Goal: Use online tool/utility: Utilize a website feature to perform a specific function

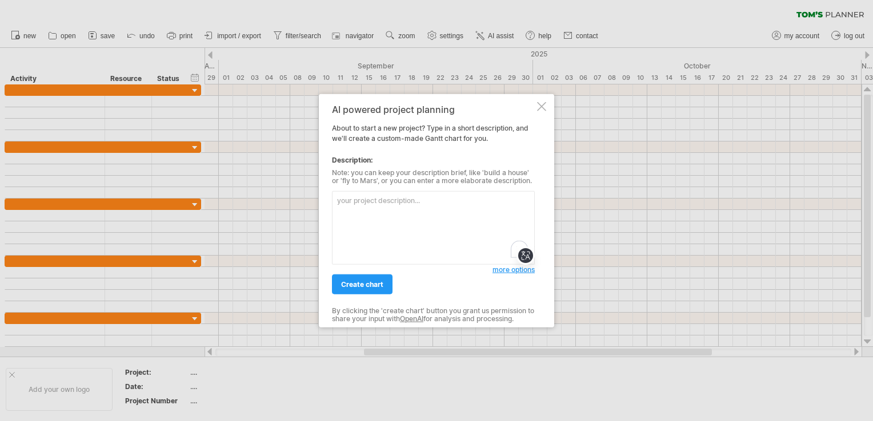
click at [407, 210] on textarea "To enrich screen reader interactions, please activate Accessibility in Grammarl…" at bounding box center [433, 228] width 203 height 74
click at [379, 205] on textarea "To enrich screen reader interactions, please activate Accessibility in Grammarl…" at bounding box center [433, 228] width 203 height 74
paste textarea "Introduction ⦁ Project Context ⦁ Purpose of the Project ⦁ Project Description ⦁…"
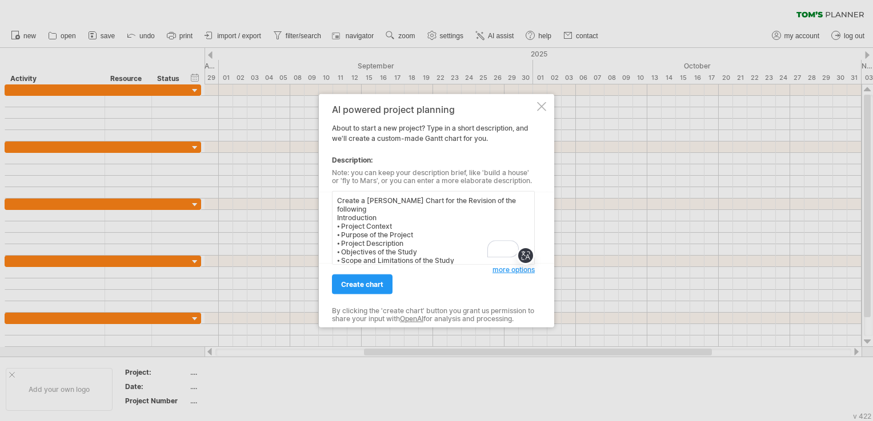
click at [514, 202] on textarea "Create a [PERSON_NAME] Chart for the Revision of the following Introduction ⦁ P…" at bounding box center [433, 228] width 203 height 74
type textarea "Create a [PERSON_NAME] Chart for the Revision of the following: Introduction ⦁ …"
click at [353, 282] on span "create chart" at bounding box center [362, 284] width 42 height 9
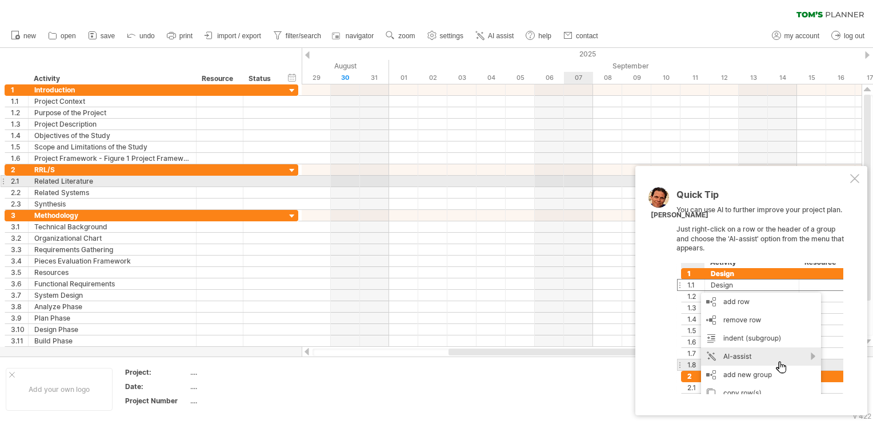
click at [855, 176] on div at bounding box center [854, 178] width 9 height 9
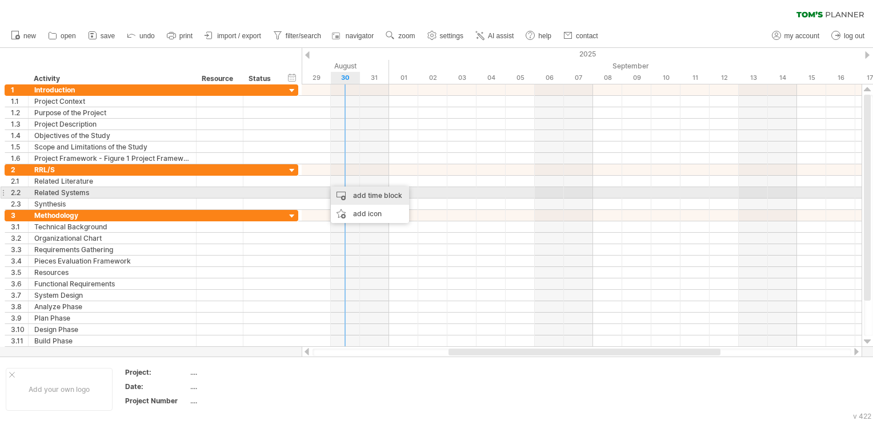
click at [346, 192] on div "add time block" at bounding box center [370, 196] width 78 height 18
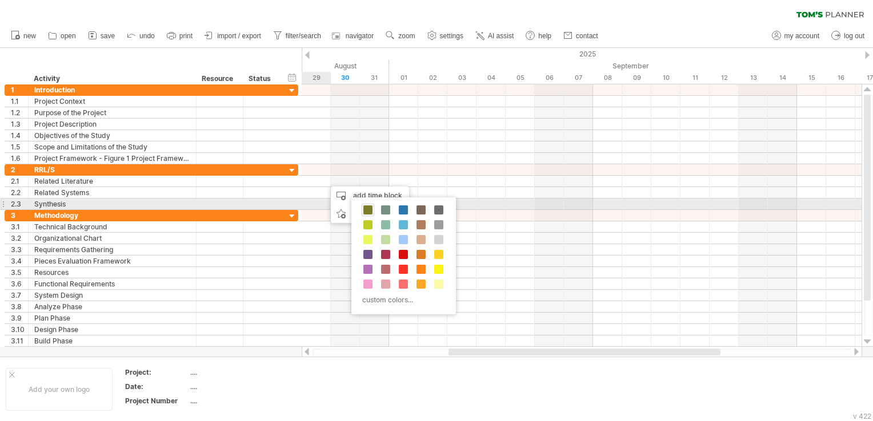
click at [370, 210] on span at bounding box center [367, 210] width 9 height 9
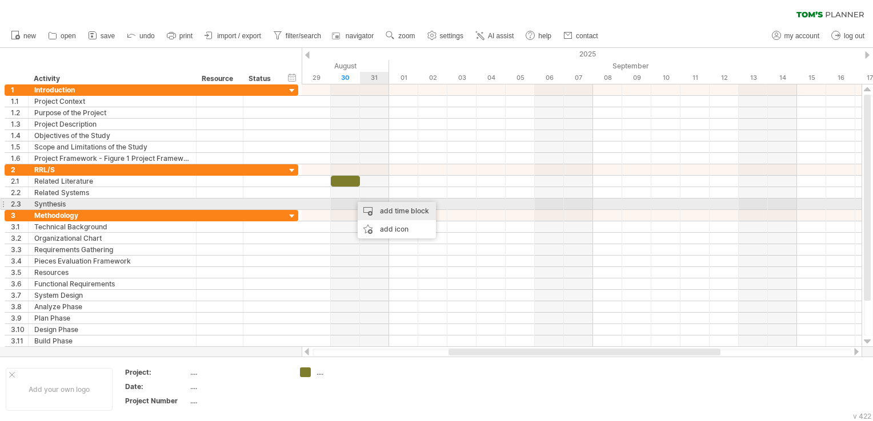
click at [380, 208] on div "add time block" at bounding box center [396, 211] width 78 height 18
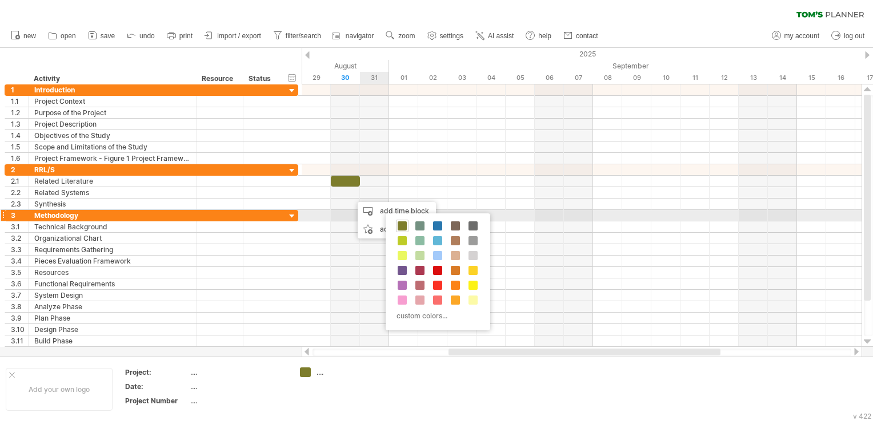
click at [403, 224] on span at bounding box center [401, 226] width 9 height 9
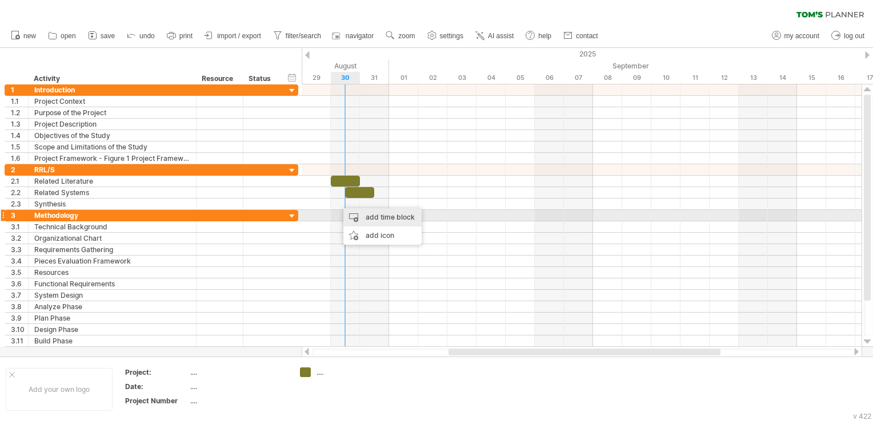
click at [364, 215] on div "add time block" at bounding box center [382, 217] width 78 height 18
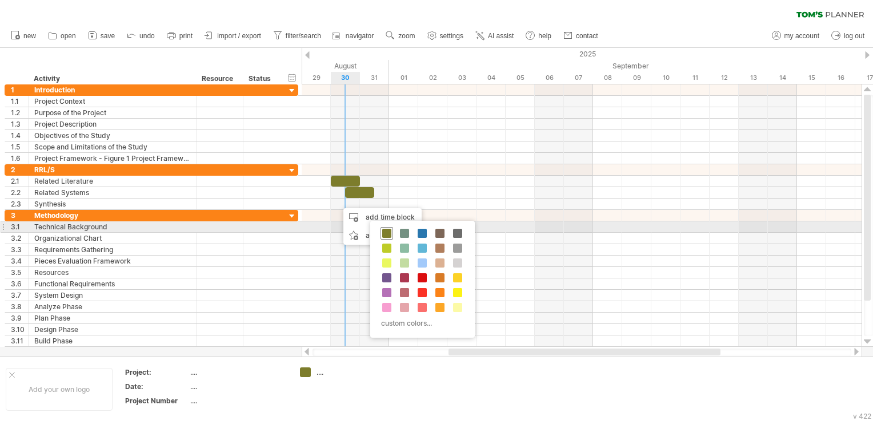
click at [384, 228] on div at bounding box center [386, 233] width 13 height 13
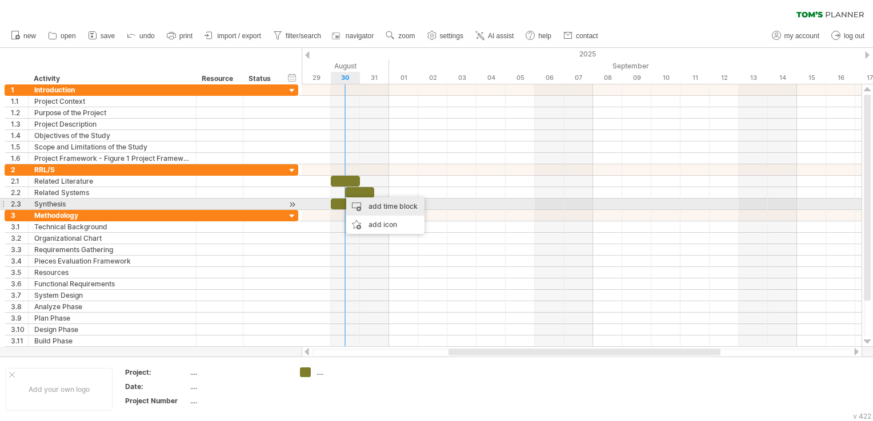
click at [363, 203] on div "add time block" at bounding box center [385, 207] width 78 height 18
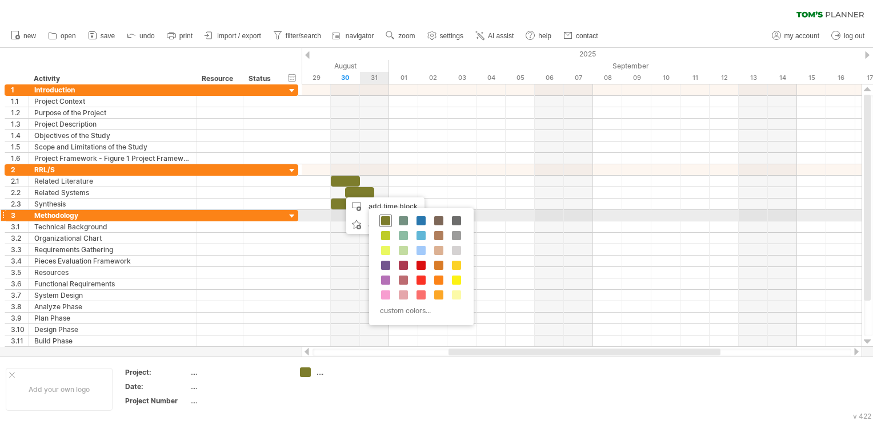
click at [380, 216] on div at bounding box center [385, 221] width 13 height 13
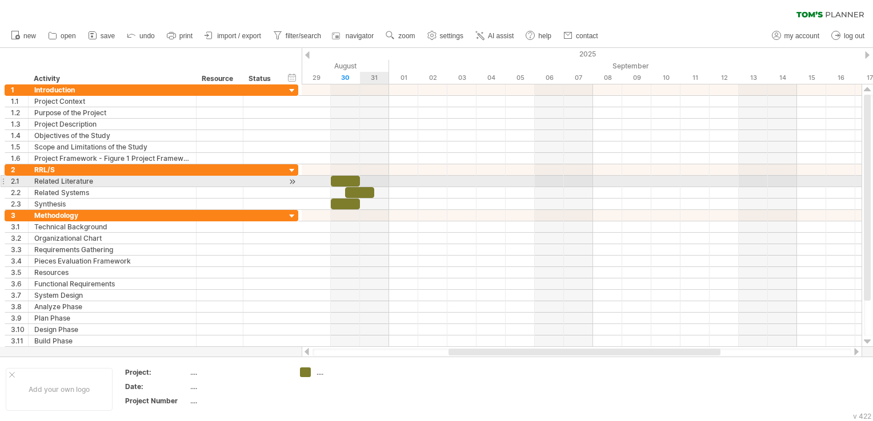
click at [368, 182] on div at bounding box center [582, 181] width 560 height 11
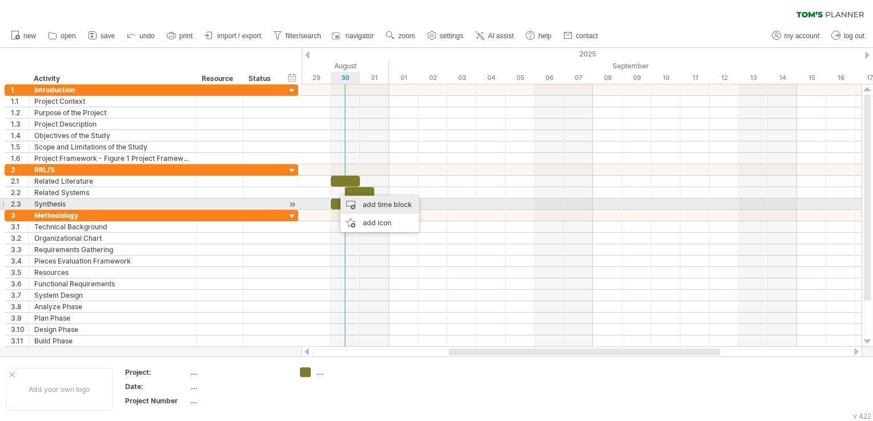
click at [354, 202] on div "add time block" at bounding box center [379, 205] width 78 height 18
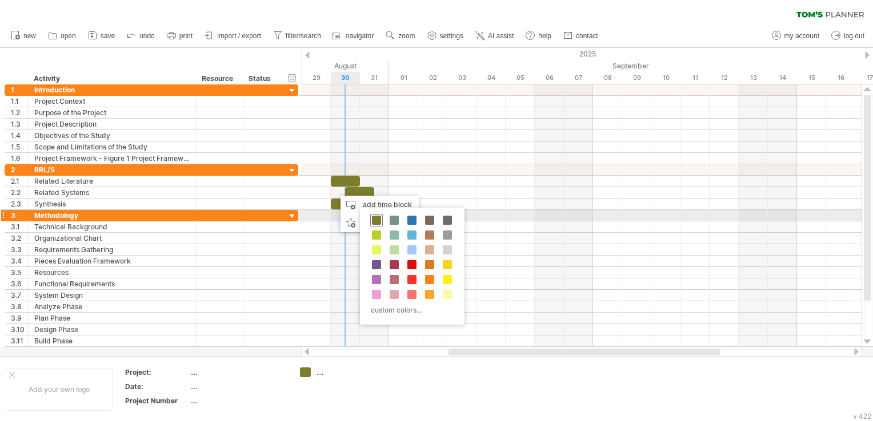
click at [375, 215] on div at bounding box center [376, 220] width 13 height 13
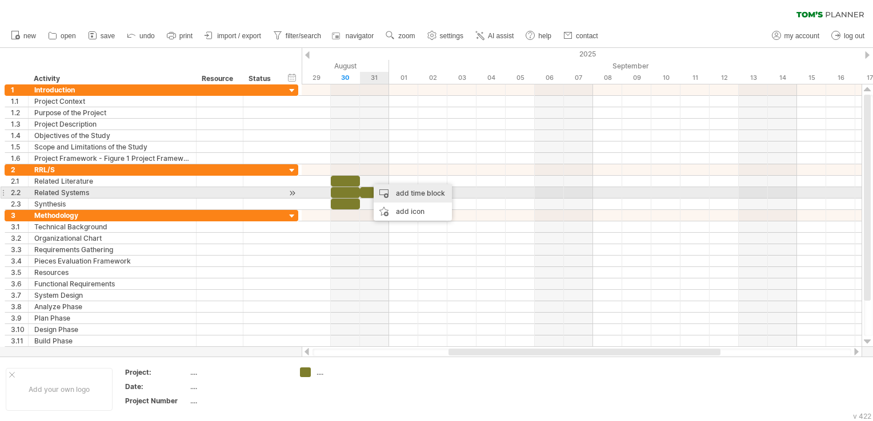
click at [384, 194] on div "add time block" at bounding box center [412, 193] width 78 height 18
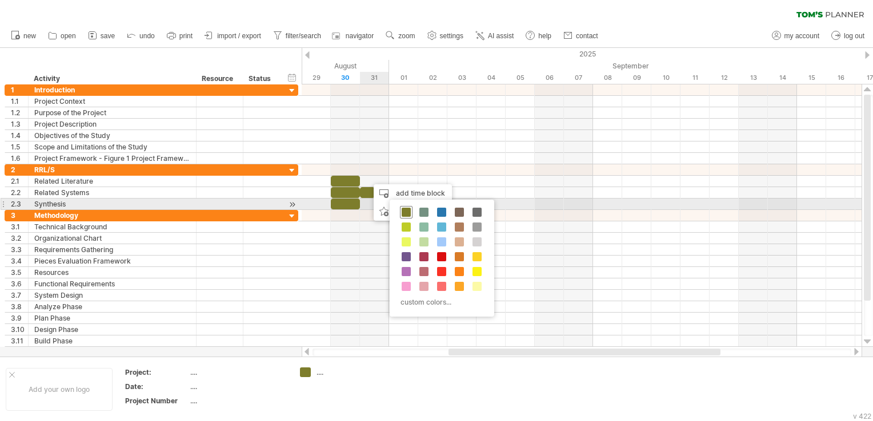
click at [402, 209] on span at bounding box center [405, 212] width 9 height 9
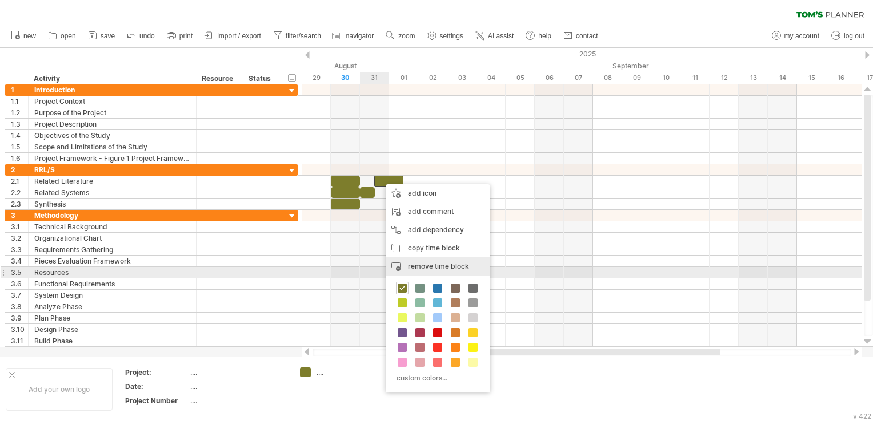
click at [424, 268] on span "remove time block" at bounding box center [438, 266] width 61 height 9
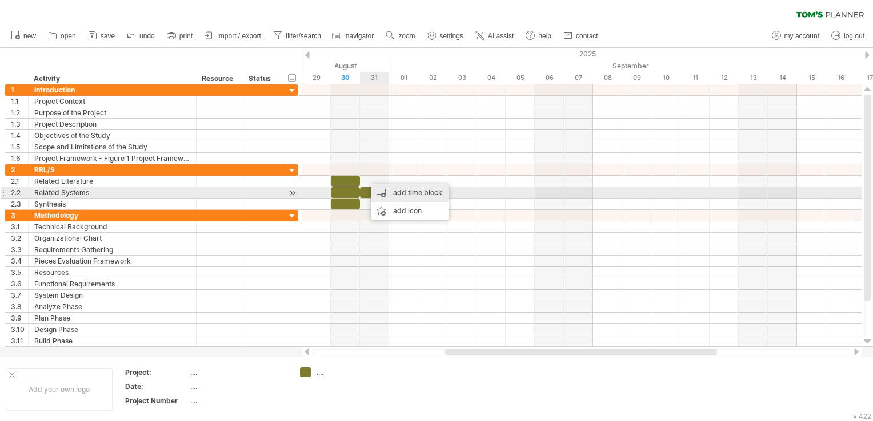
click at [376, 194] on div "add time block" at bounding box center [410, 193] width 78 height 18
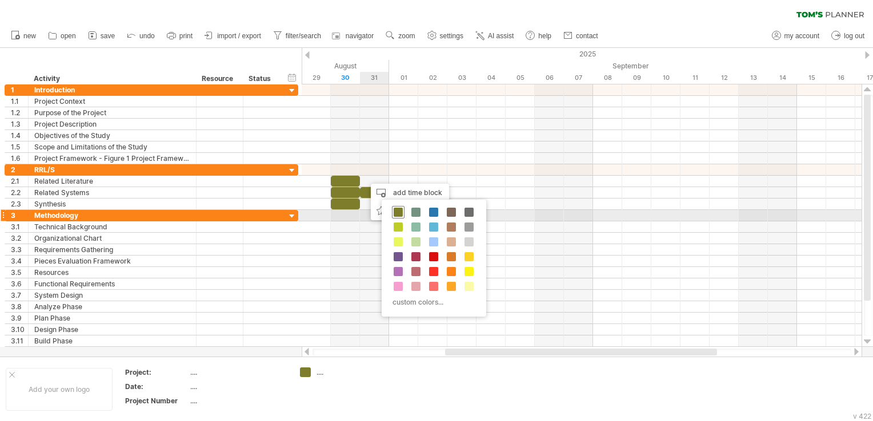
click at [392, 214] on div at bounding box center [398, 212] width 13 height 13
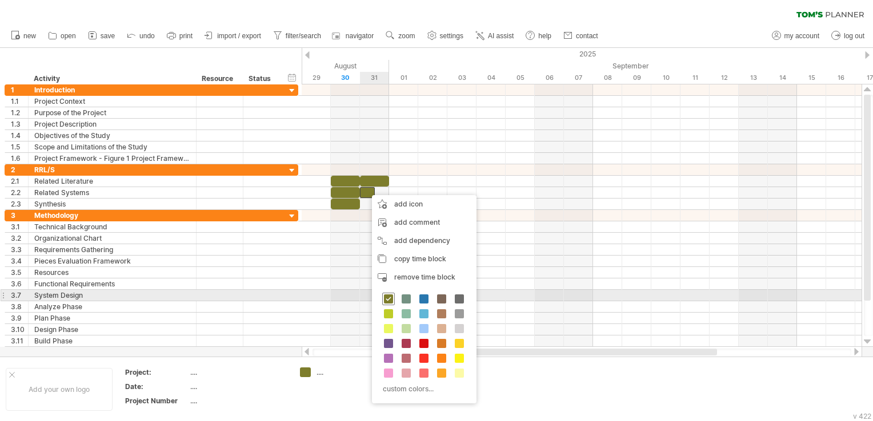
click at [392, 298] on span at bounding box center [388, 299] width 9 height 9
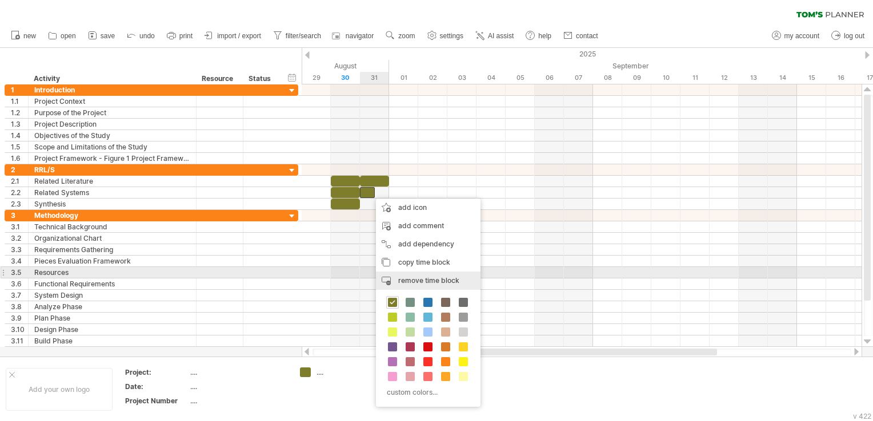
click at [396, 276] on div "remove time block remove selected items" at bounding box center [428, 281] width 105 height 18
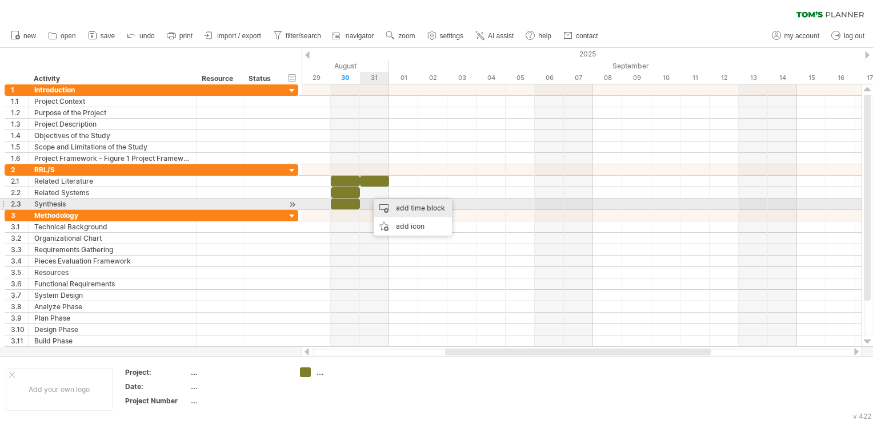
click at [384, 206] on div "add time block" at bounding box center [412, 208] width 78 height 18
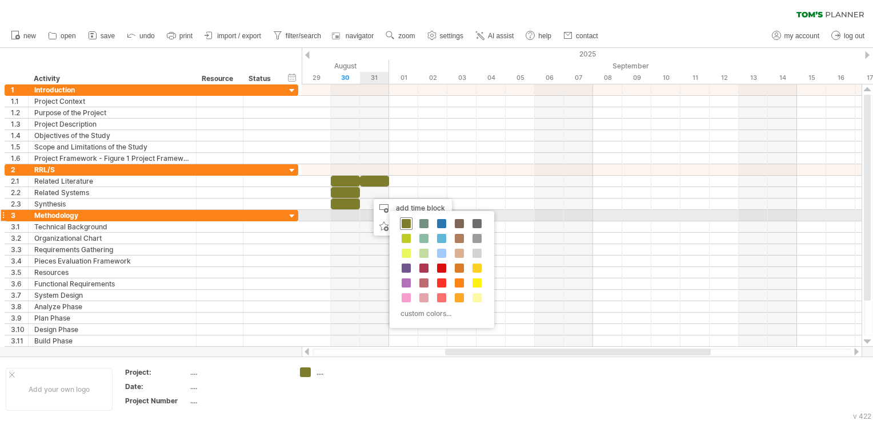
click at [402, 222] on span at bounding box center [405, 223] width 9 height 9
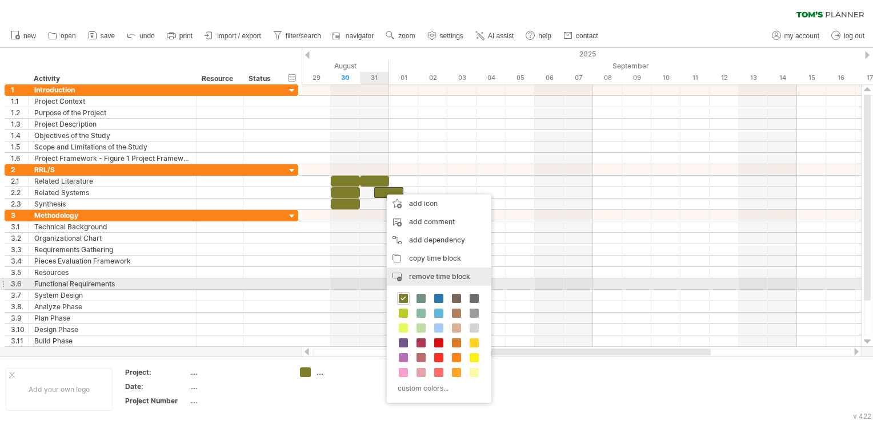
click at [412, 281] on div "remove time block remove selected items" at bounding box center [439, 277] width 105 height 18
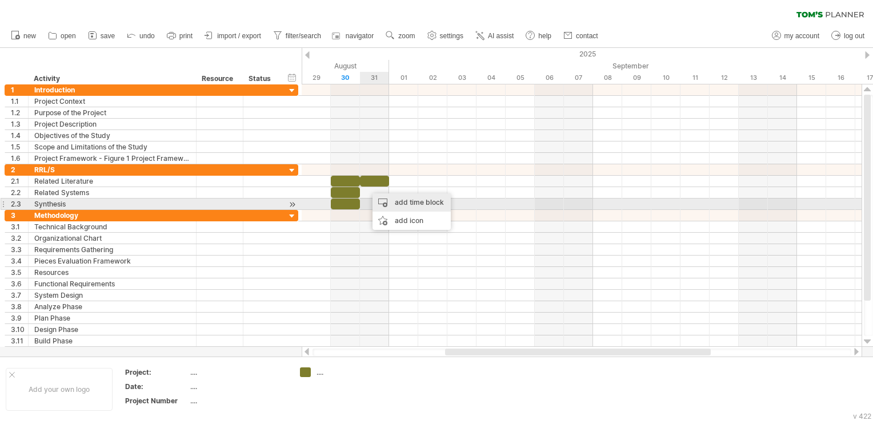
click at [385, 204] on div "add time block" at bounding box center [411, 203] width 78 height 18
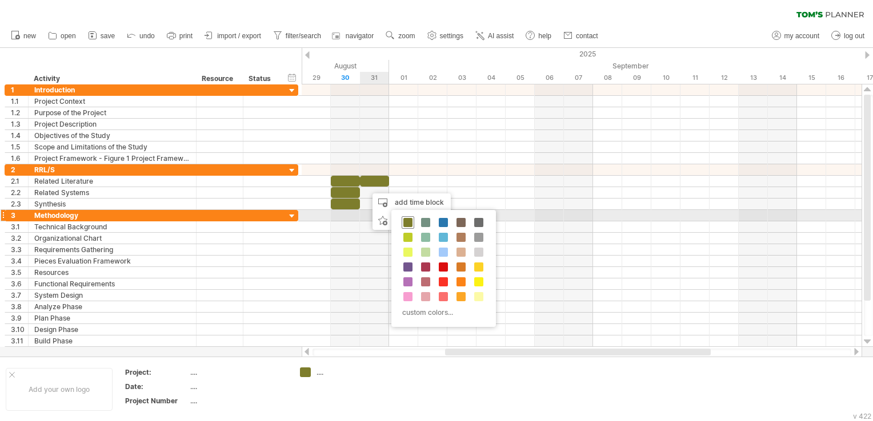
click at [409, 220] on span at bounding box center [407, 222] width 9 height 9
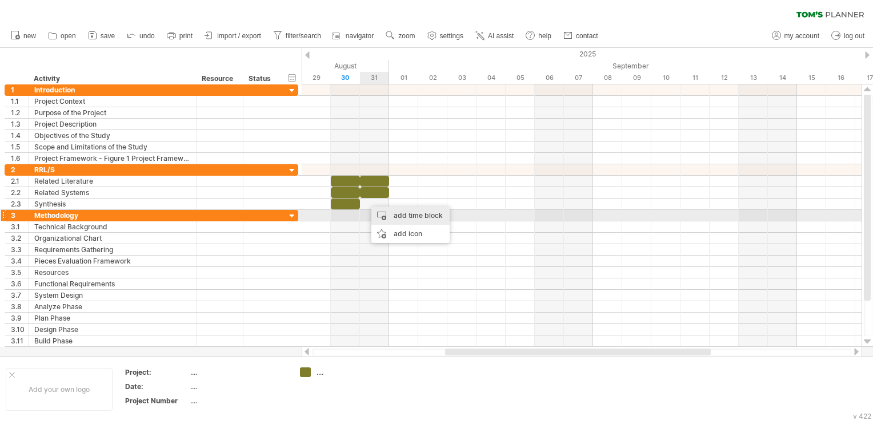
click at [383, 214] on div "add time block" at bounding box center [410, 216] width 78 height 18
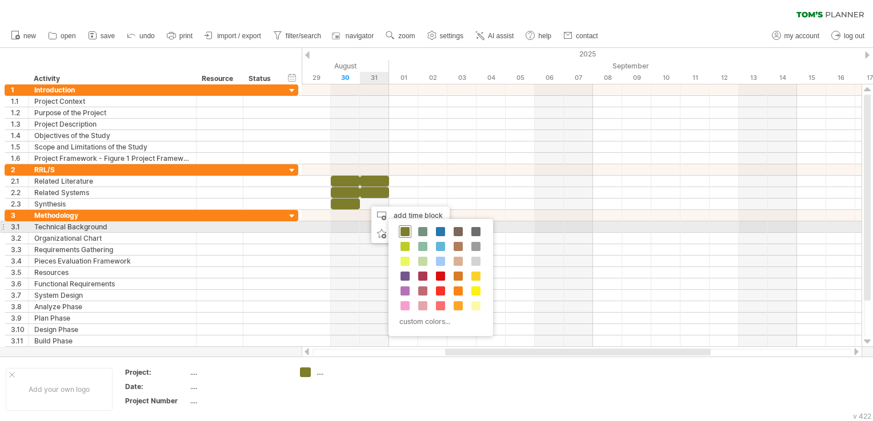
click at [400, 230] on span at bounding box center [404, 231] width 9 height 9
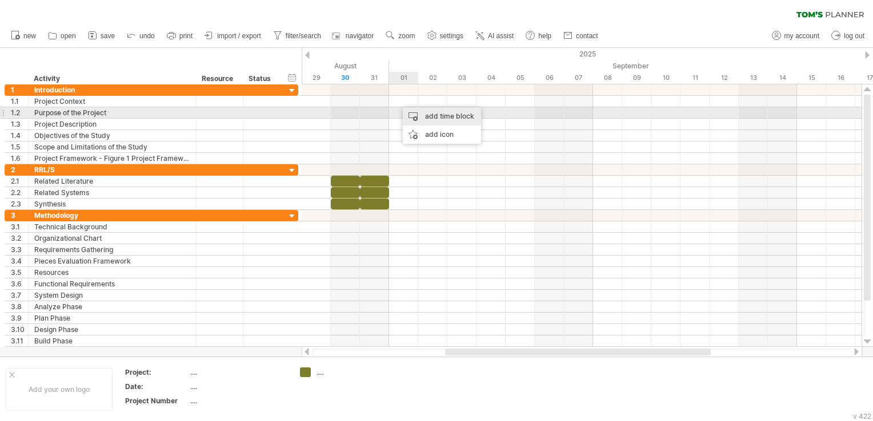
click at [412, 114] on div "add time block" at bounding box center [442, 116] width 78 height 18
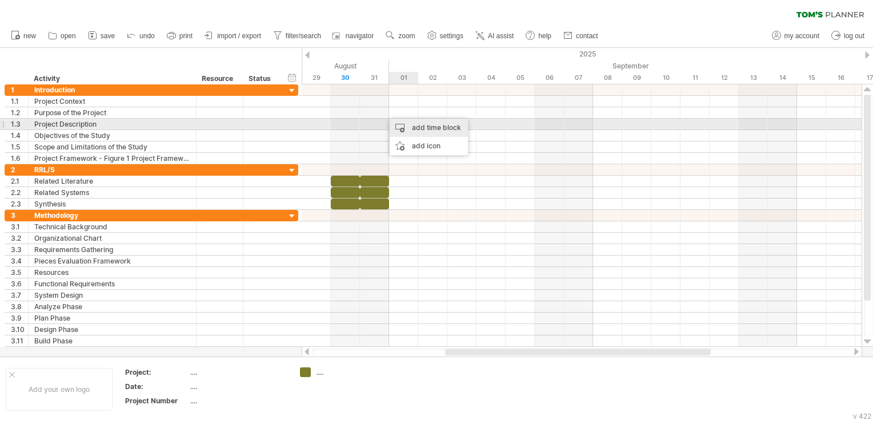
click at [403, 124] on div "add time block" at bounding box center [428, 128] width 78 height 18
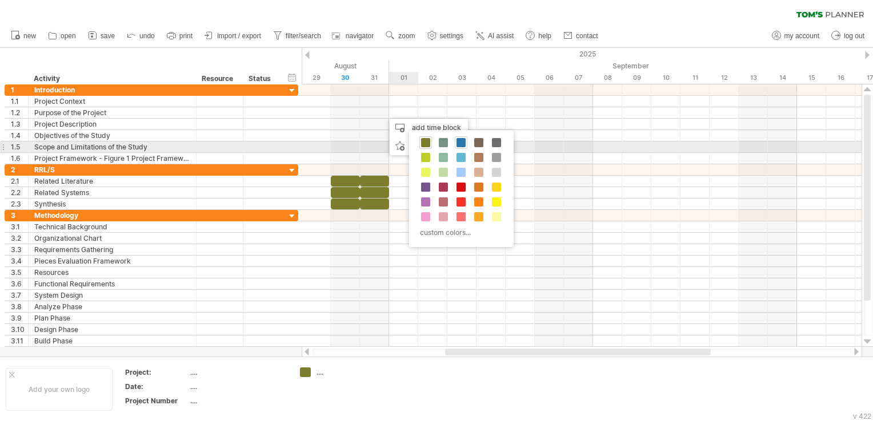
click at [465, 146] on div at bounding box center [461, 142] width 13 height 13
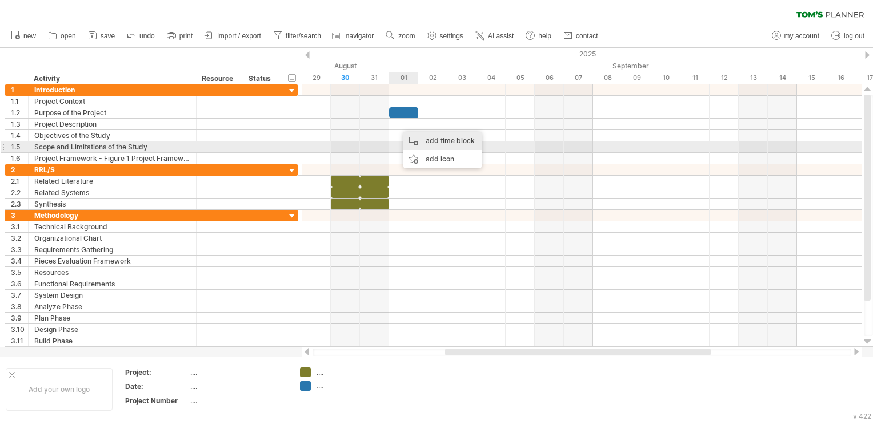
click at [410, 143] on div "add time block" at bounding box center [442, 141] width 78 height 18
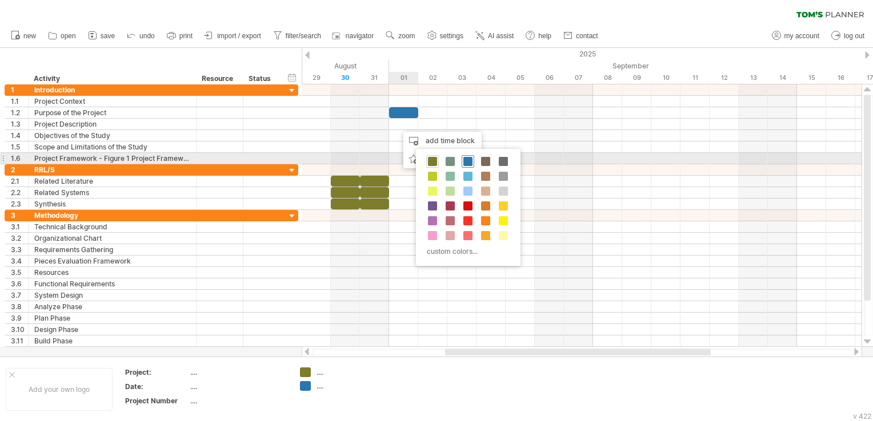
click at [464, 162] on span at bounding box center [467, 161] width 9 height 9
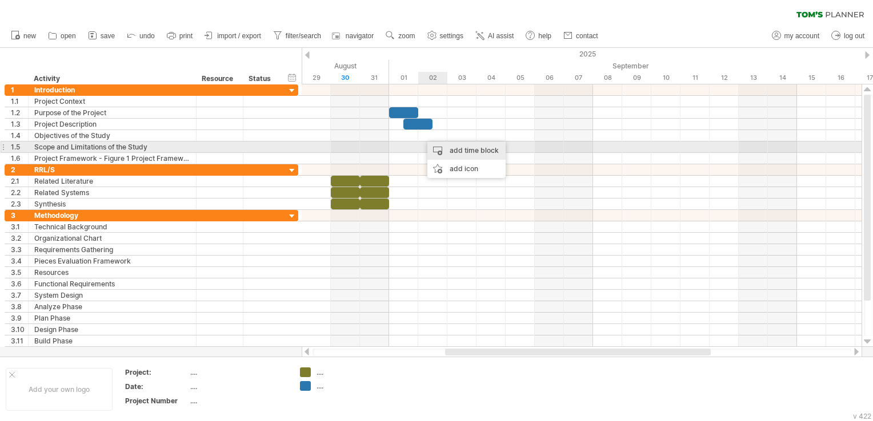
click at [442, 146] on div "add time block" at bounding box center [466, 151] width 78 height 18
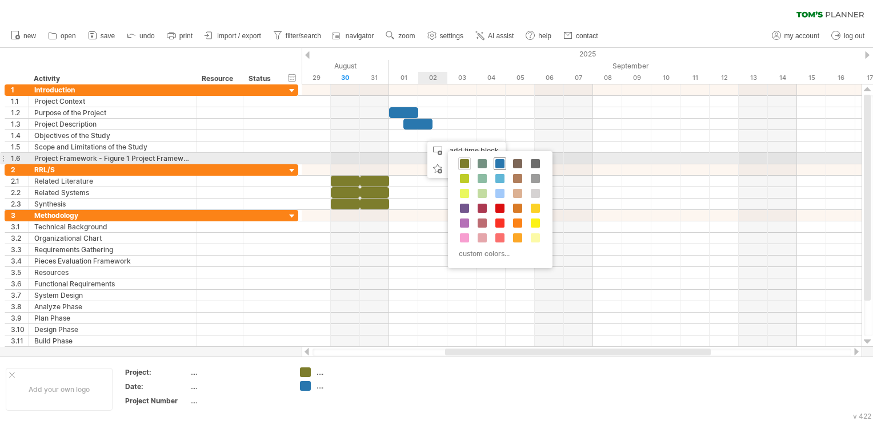
click at [495, 164] on span at bounding box center [499, 163] width 9 height 9
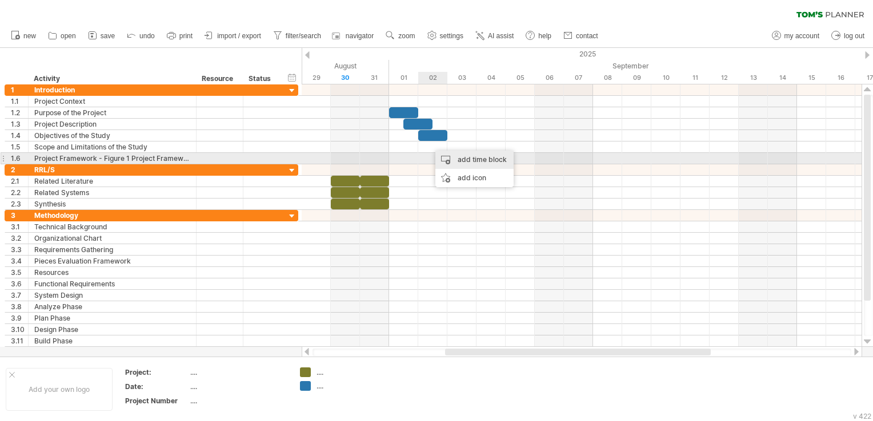
click at [470, 157] on div "add time block" at bounding box center [474, 160] width 78 height 18
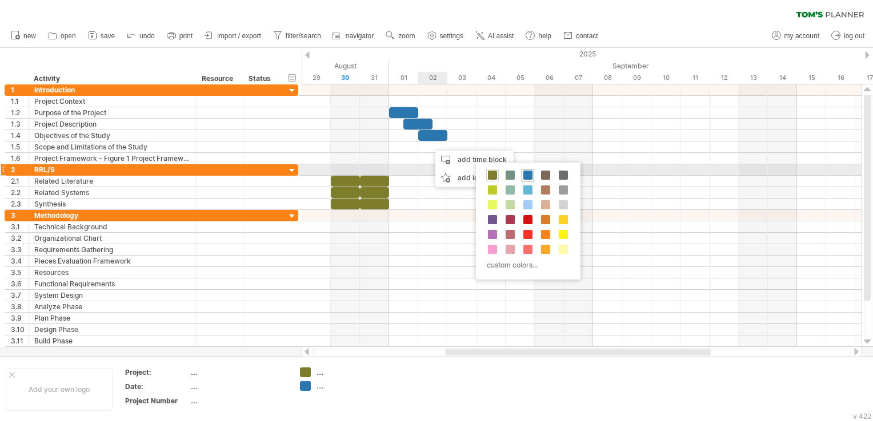
click at [525, 174] on span at bounding box center [527, 175] width 9 height 9
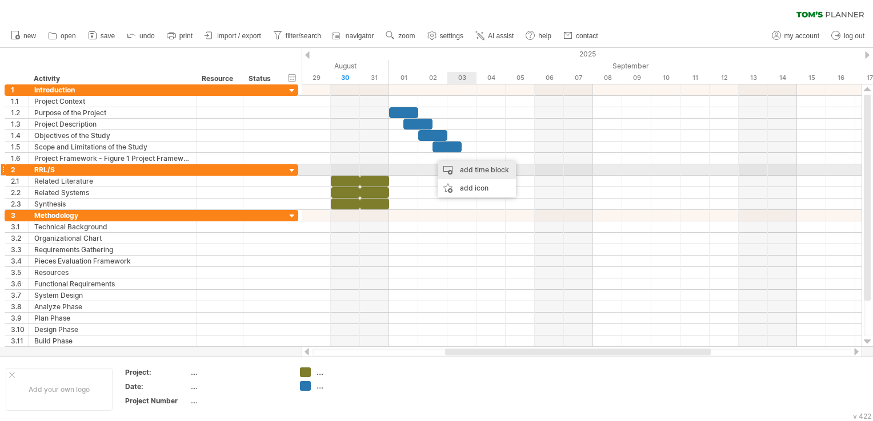
click at [487, 170] on div "add time block" at bounding box center [476, 170] width 78 height 18
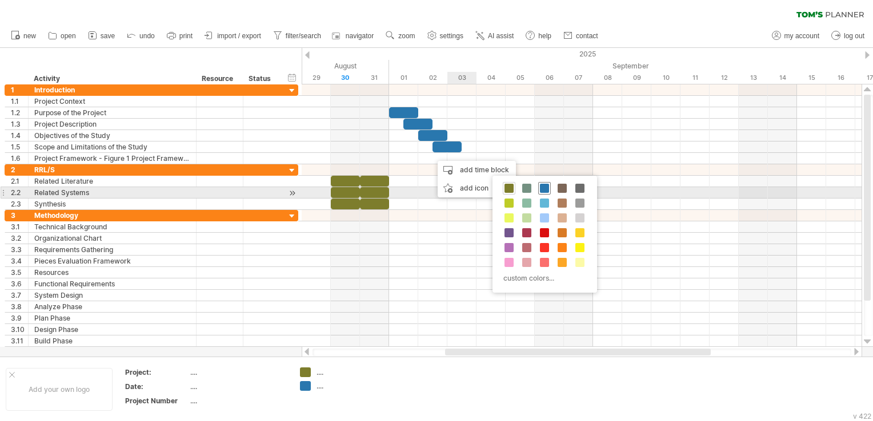
click at [541, 188] on span at bounding box center [544, 188] width 9 height 9
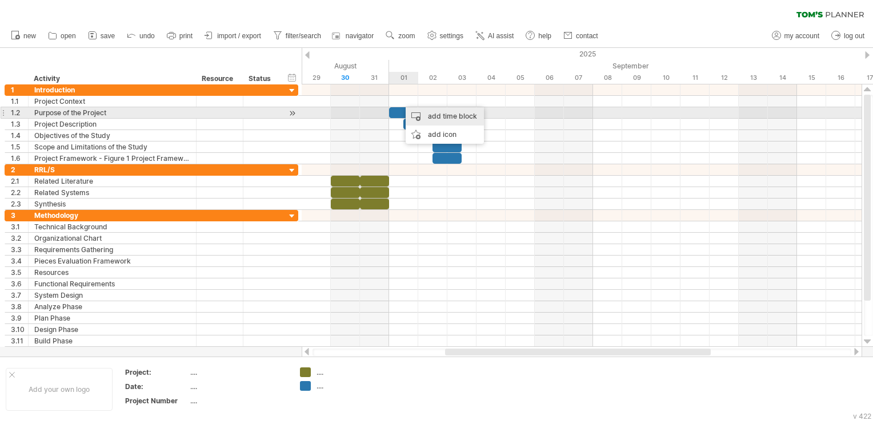
click at [425, 118] on div "add time block" at bounding box center [444, 116] width 78 height 18
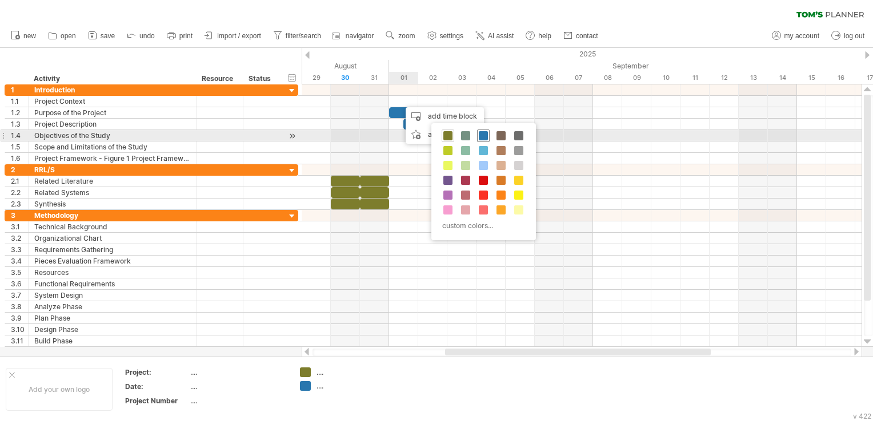
click at [481, 136] on span at bounding box center [483, 135] width 9 height 9
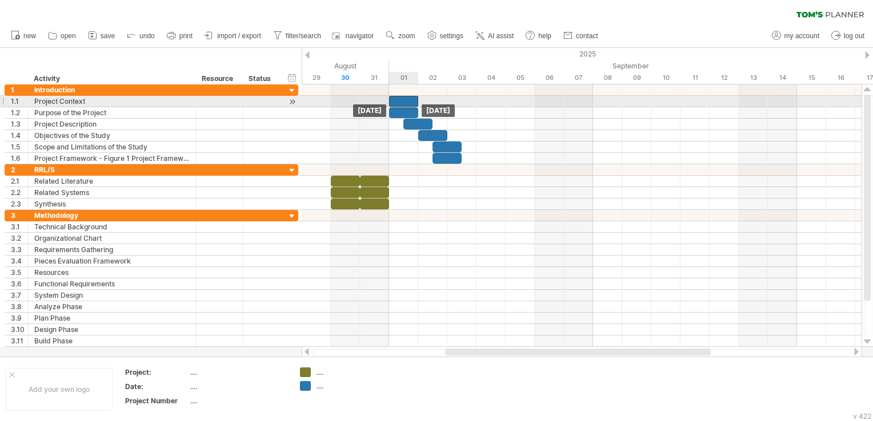
drag, startPoint x: 416, startPoint y: 102, endPoint x: 403, endPoint y: 102, distance: 13.1
click at [403, 102] on div at bounding box center [403, 101] width 29 height 11
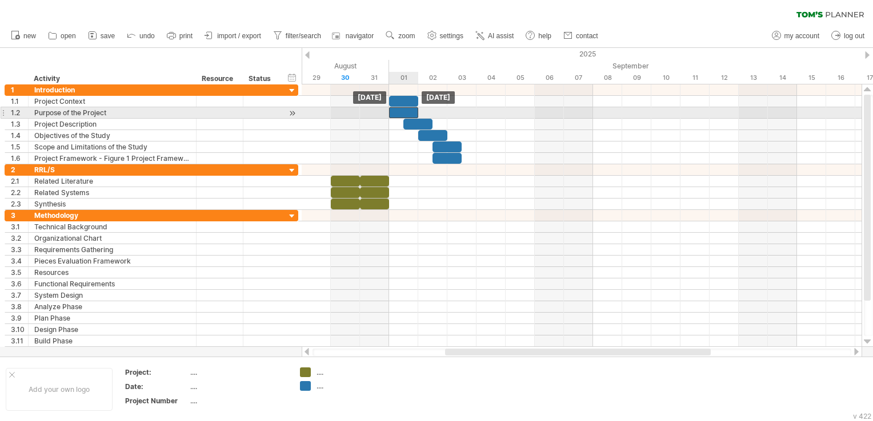
drag, startPoint x: 413, startPoint y: 111, endPoint x: 422, endPoint y: 111, distance: 8.6
click at [418, 111] on div at bounding box center [403, 112] width 29 height 11
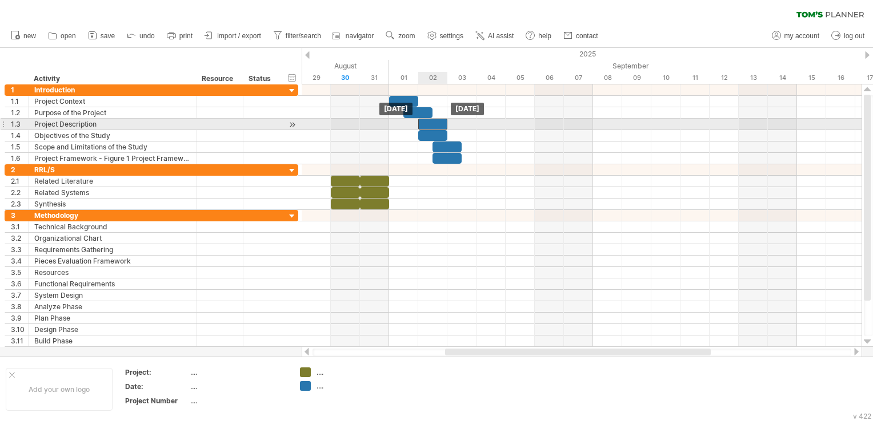
drag, startPoint x: 423, startPoint y: 119, endPoint x: 434, endPoint y: 120, distance: 11.5
click at [434, 120] on div at bounding box center [432, 124] width 29 height 11
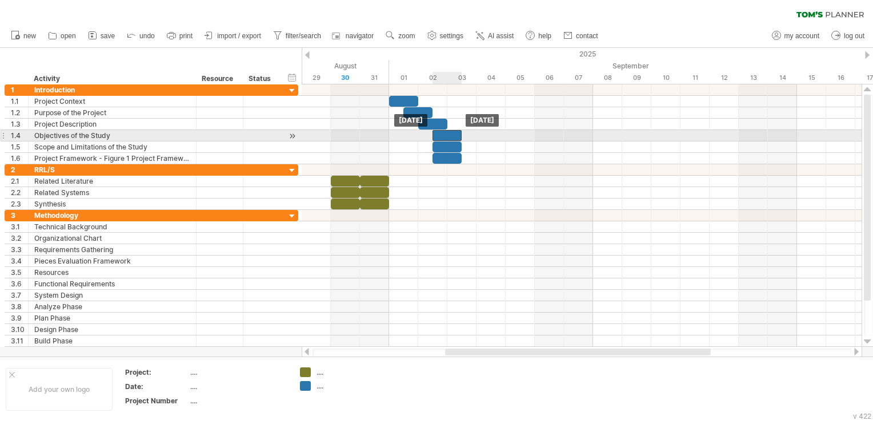
drag, startPoint x: 440, startPoint y: 134, endPoint x: 450, endPoint y: 135, distance: 9.7
click at [450, 135] on div at bounding box center [446, 135] width 29 height 11
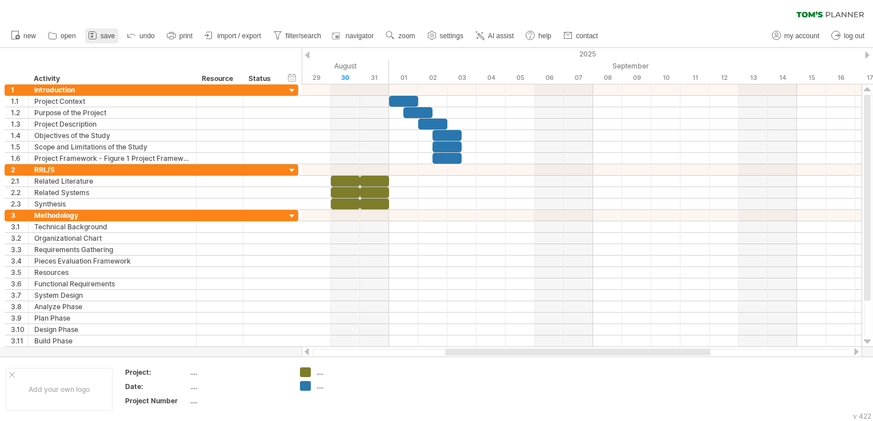
click at [101, 34] on span "save" at bounding box center [108, 36] width 14 height 8
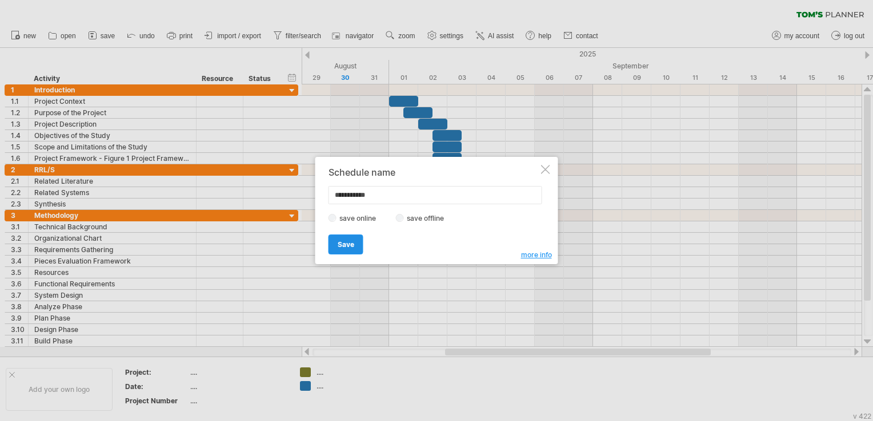
click at [345, 247] on span "Save" at bounding box center [346, 244] width 17 height 9
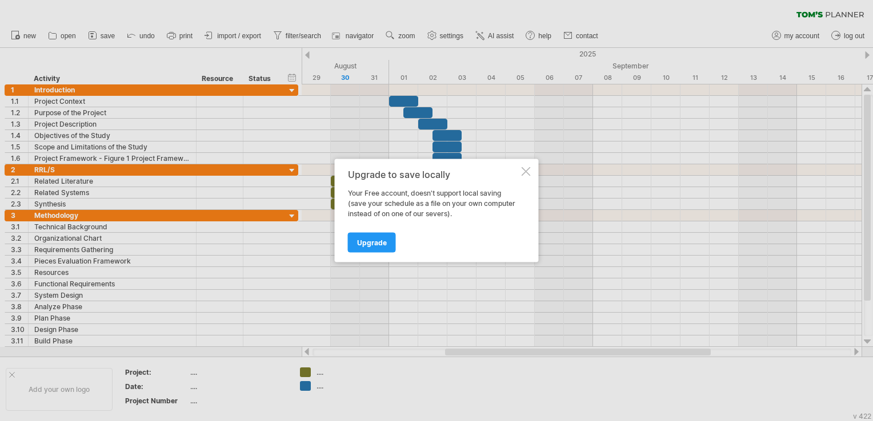
click at [523, 173] on div at bounding box center [525, 171] width 9 height 9
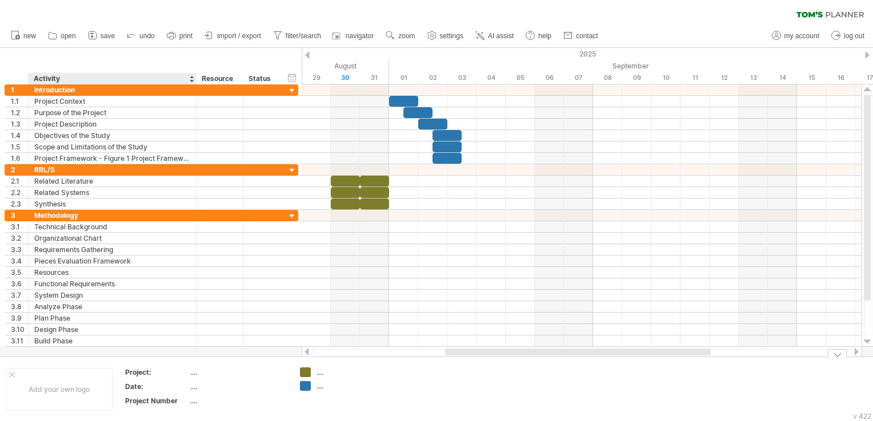
click at [196, 375] on div "...." at bounding box center [238, 373] width 96 height 10
type input "*"
type input "**********"
click at [195, 386] on div "...." at bounding box center [238, 387] width 96 height 10
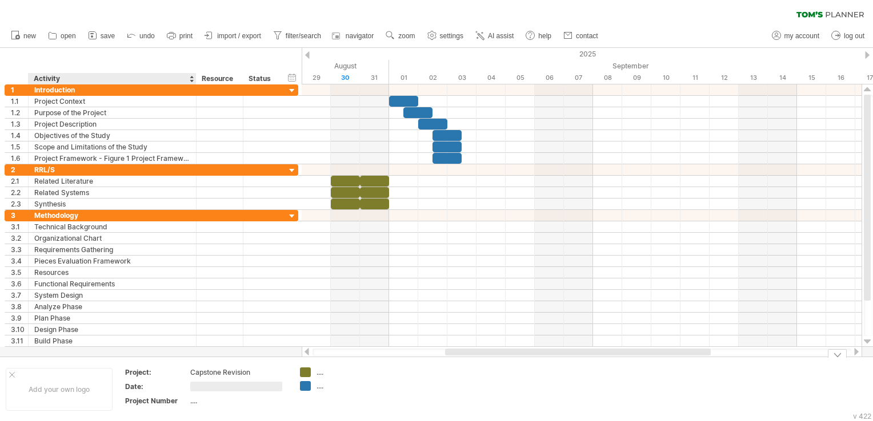
click at [195, 386] on input "text" at bounding box center [236, 387] width 92 height 10
type input "*****"
click at [198, 401] on div "...." at bounding box center [238, 401] width 96 height 10
click at [198, 401] on input "text" at bounding box center [236, 401] width 92 height 10
type input "*"
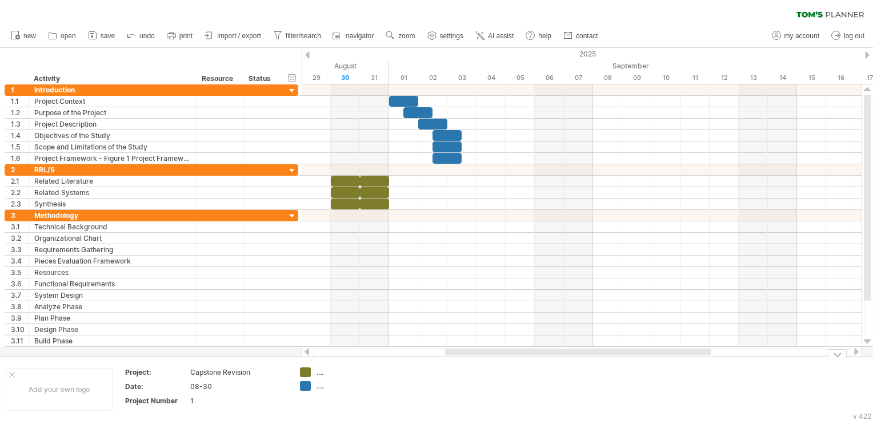
click at [318, 375] on div "...." at bounding box center [347, 373] width 62 height 10
click at [318, 375] on input "text" at bounding box center [344, 373] width 57 height 10
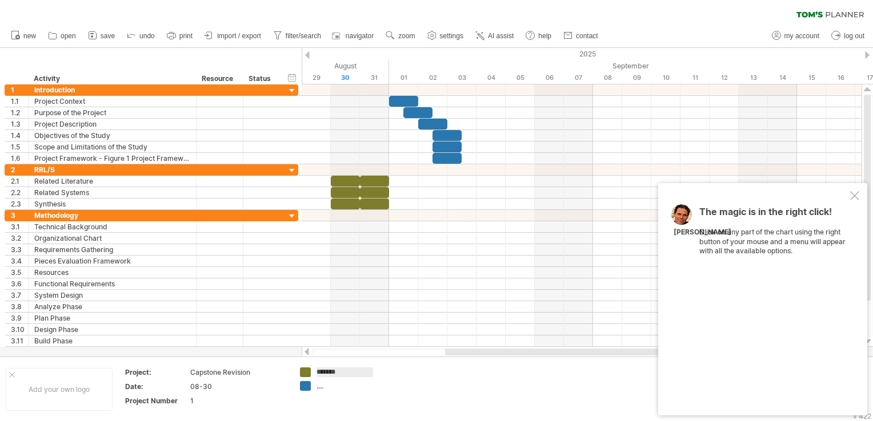
type input "********"
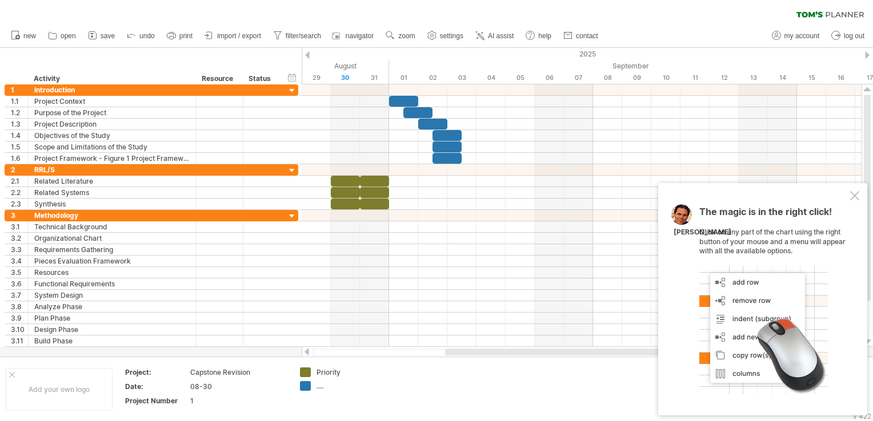
click at [332, 387] on div "...." at bounding box center [347, 386] width 62 height 10
click at [328, 387] on input "text" at bounding box center [344, 386] width 57 height 10
type input "*"
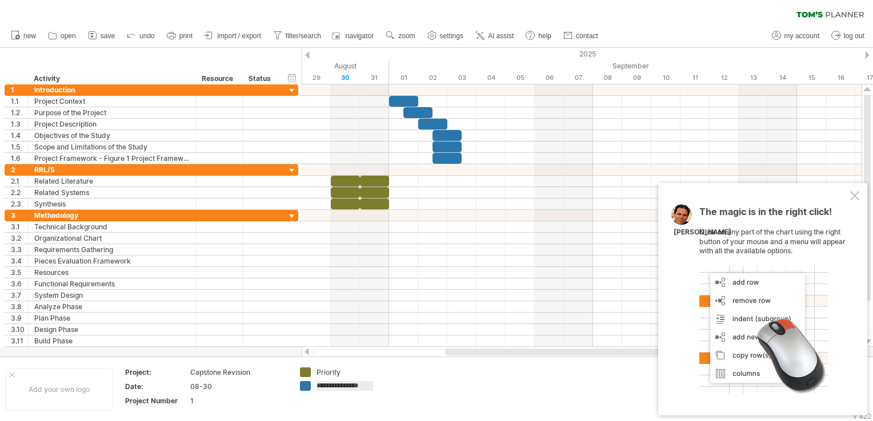
type input "**********"
click at [429, 372] on td at bounding box center [429, 390] width 90 height 44
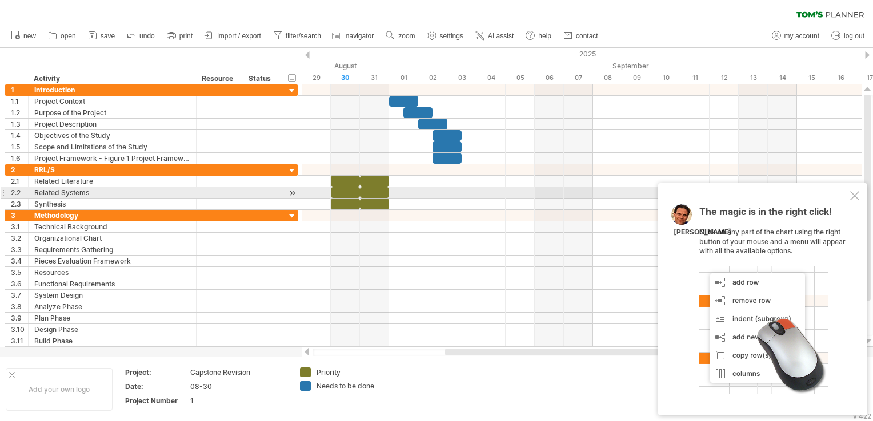
click at [854, 196] on div at bounding box center [854, 195] width 9 height 9
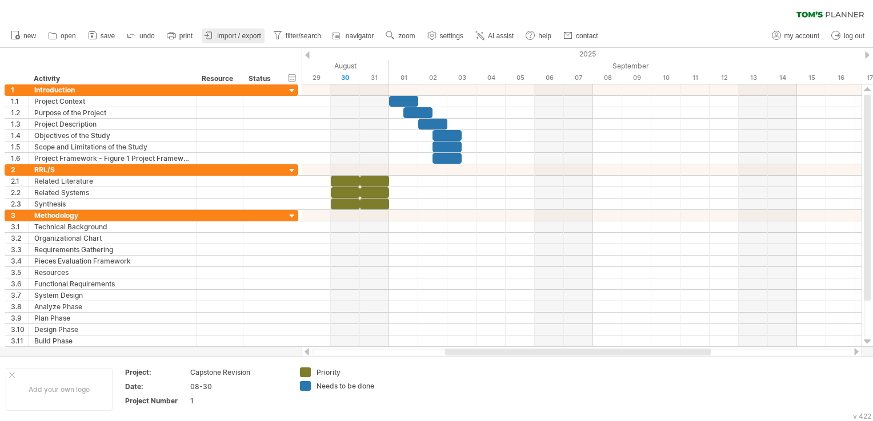
click at [239, 34] on span "import / export" at bounding box center [239, 36] width 44 height 8
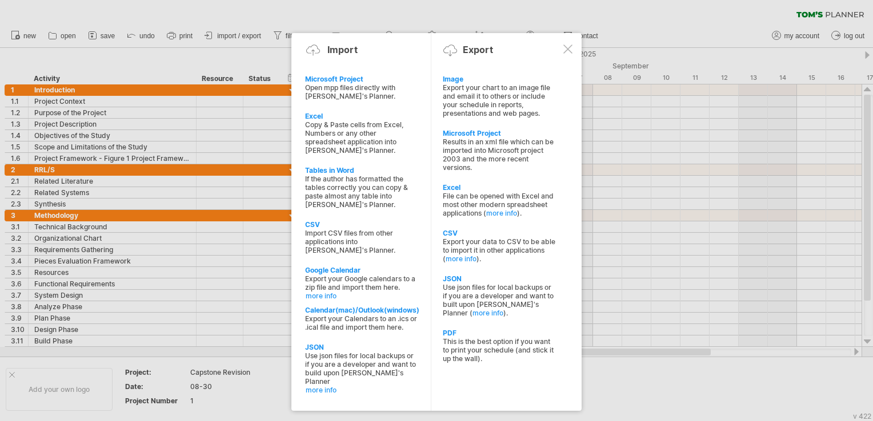
click at [569, 47] on div at bounding box center [567, 49] width 9 height 9
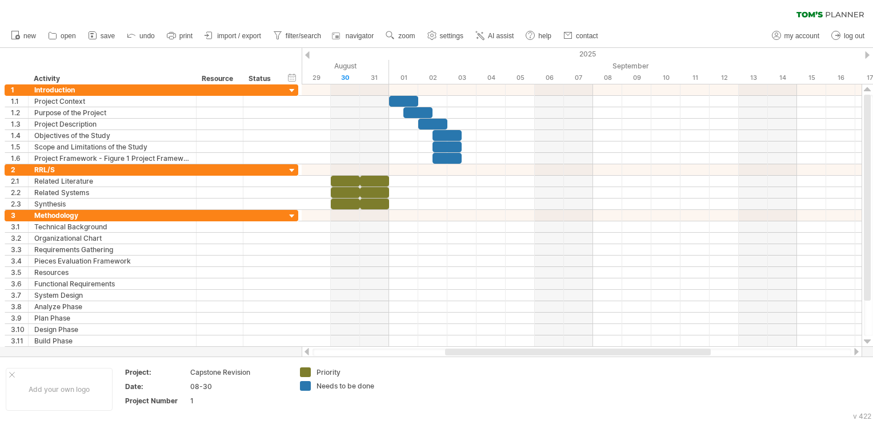
click at [223, 35] on span "import / export" at bounding box center [239, 36] width 44 height 8
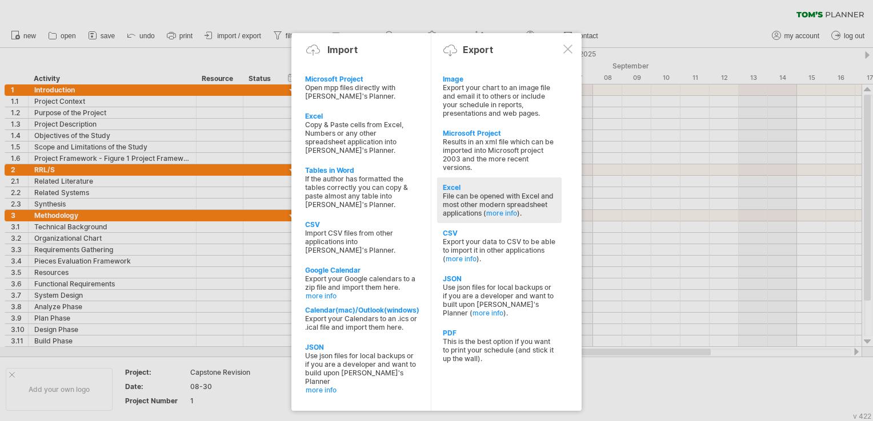
click at [475, 198] on div "File can be opened with Excel and most other modern spreadsheet applications ( …" at bounding box center [499, 205] width 113 height 26
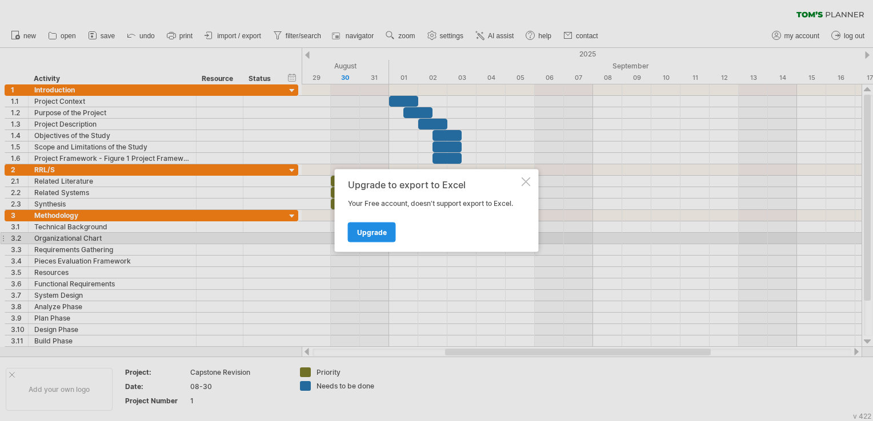
click at [384, 234] on span "Upgrade" at bounding box center [372, 232] width 30 height 9
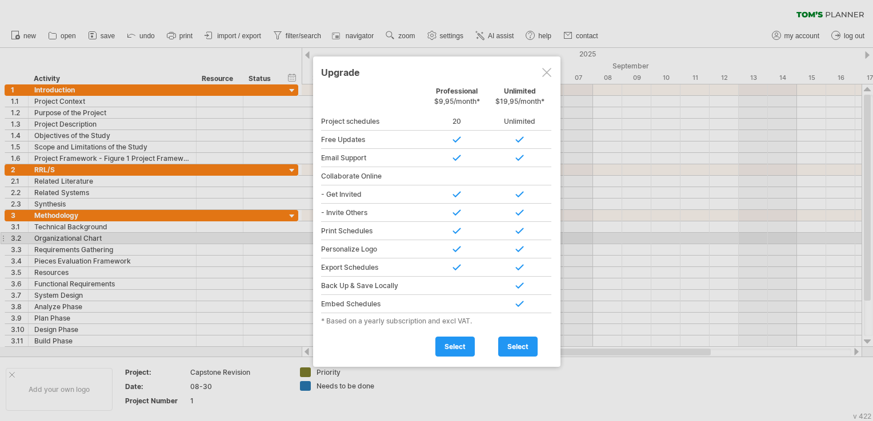
click at [548, 74] on div at bounding box center [546, 72] width 9 height 9
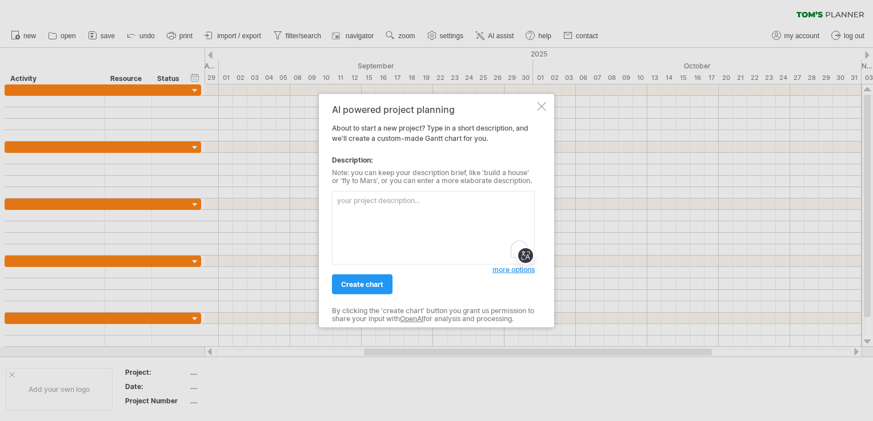
click at [418, 200] on textarea "To enrich screen reader interactions, please activate Accessibility in Grammarl…" at bounding box center [433, 228] width 203 height 74
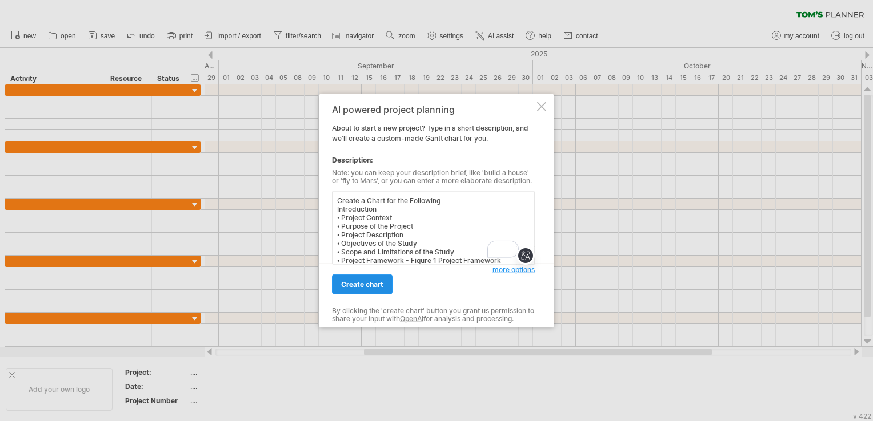
type textarea "Create a Chart for the Following Introduction ⦁ Project Context ⦁ Purpose of th…"
click at [382, 278] on link "create chart" at bounding box center [362, 285] width 61 height 20
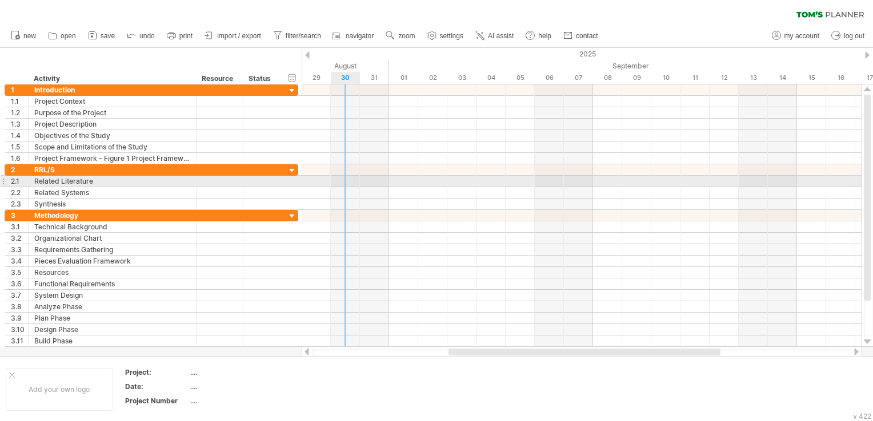
click at [348, 182] on div at bounding box center [582, 181] width 560 height 11
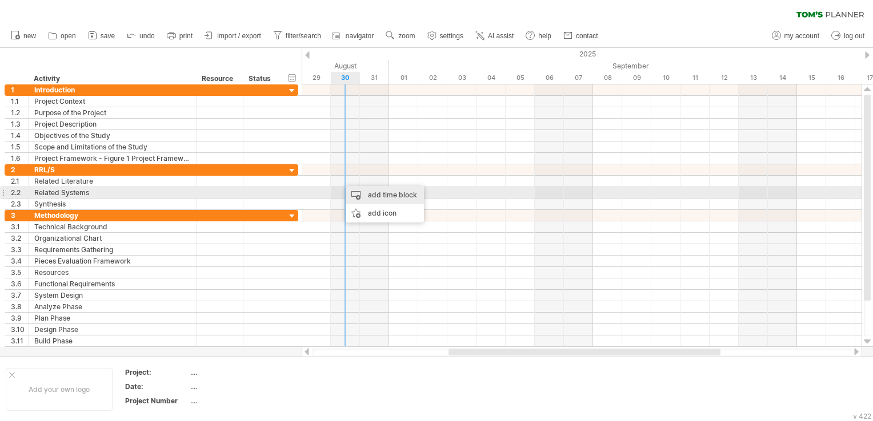
click at [365, 194] on div "add time block" at bounding box center [385, 195] width 78 height 18
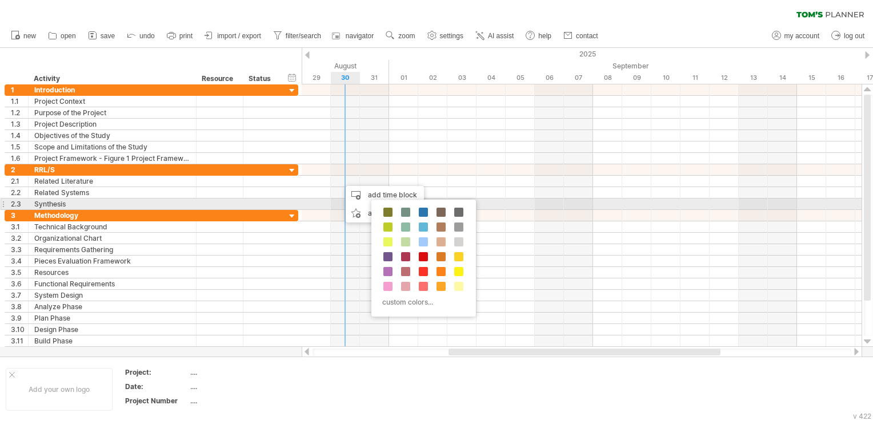
click at [391, 214] on span at bounding box center [387, 212] width 9 height 9
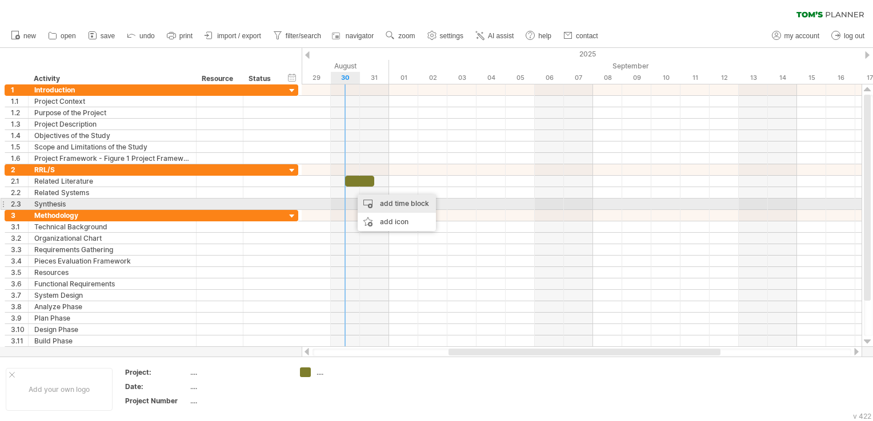
click at [373, 199] on div "add time block" at bounding box center [396, 204] width 78 height 18
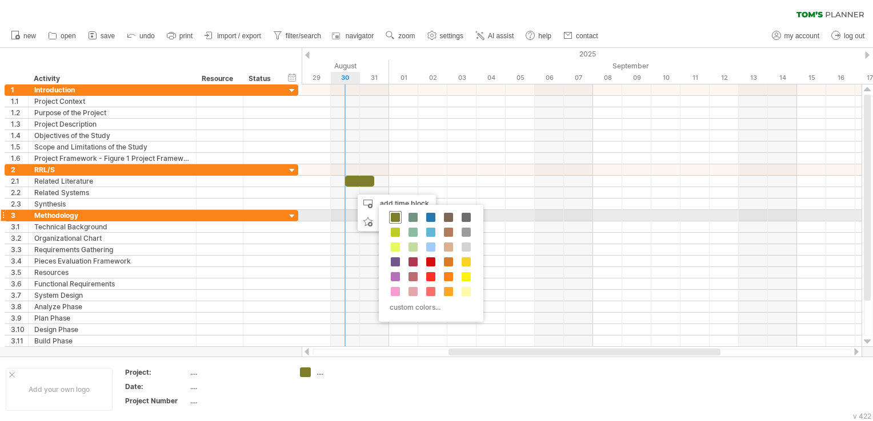
click at [398, 216] on span at bounding box center [395, 217] width 9 height 9
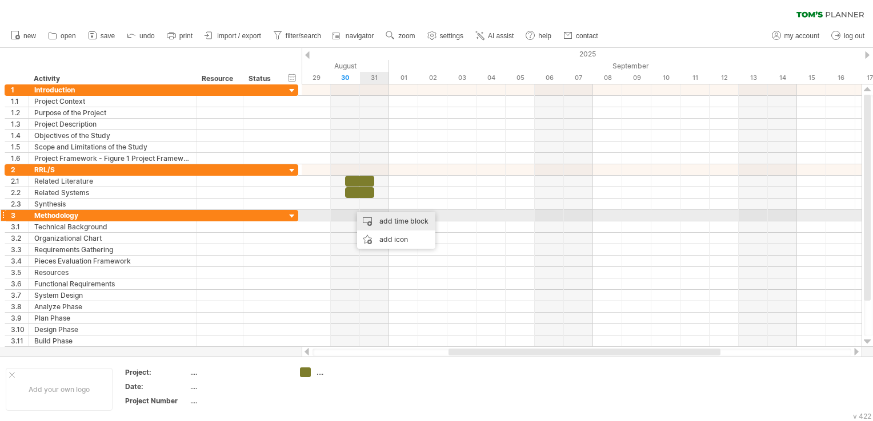
click at [371, 216] on div "add time block" at bounding box center [396, 221] width 78 height 18
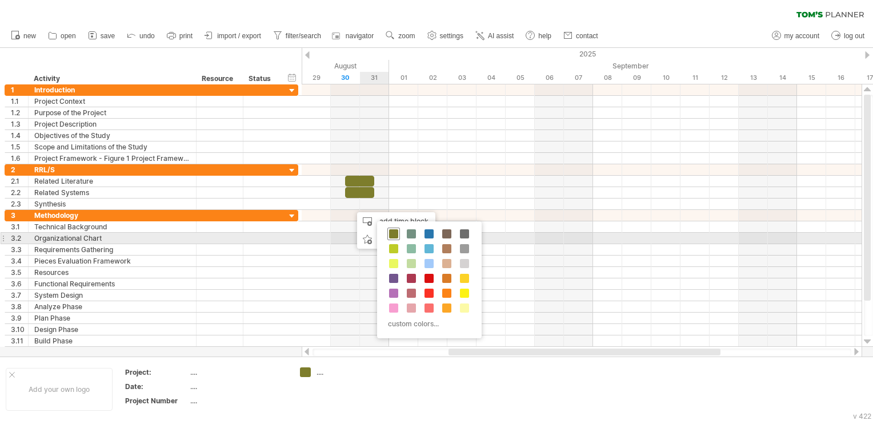
click at [395, 235] on span at bounding box center [393, 234] width 9 height 9
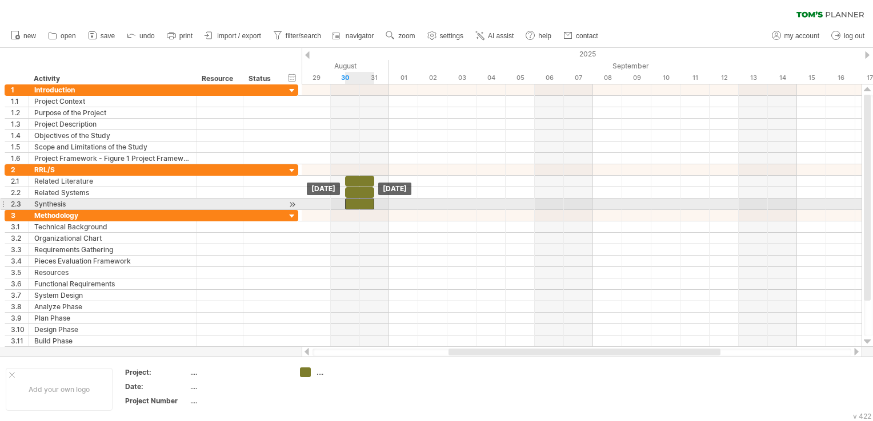
drag, startPoint x: 360, startPoint y: 204, endPoint x: 354, endPoint y: 204, distance: 6.3
click at [354, 204] on div at bounding box center [359, 204] width 29 height 11
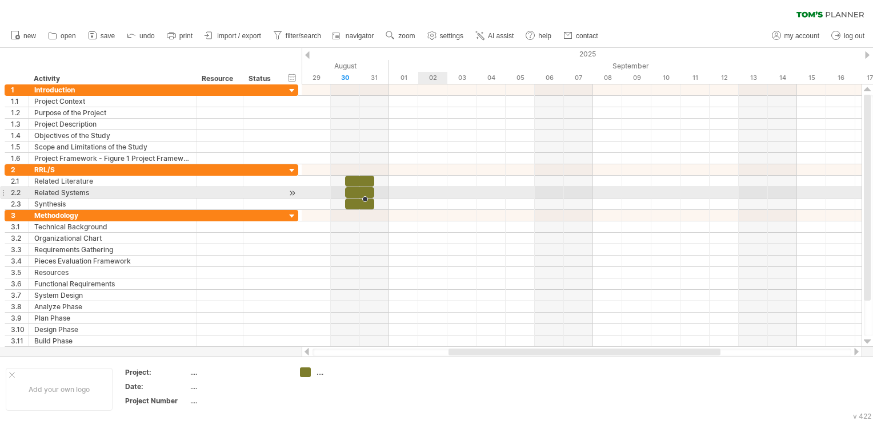
click at [427, 195] on div at bounding box center [582, 192] width 560 height 11
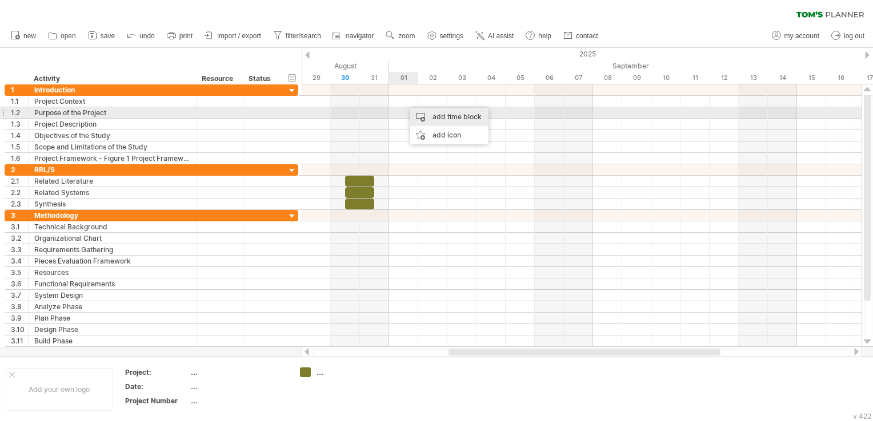
click at [420, 115] on div "add time block" at bounding box center [449, 117] width 78 height 18
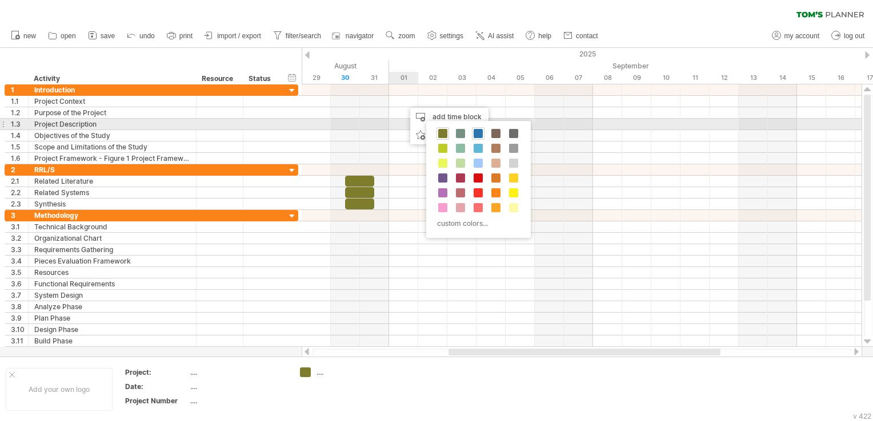
click at [473, 129] on span at bounding box center [477, 133] width 9 height 9
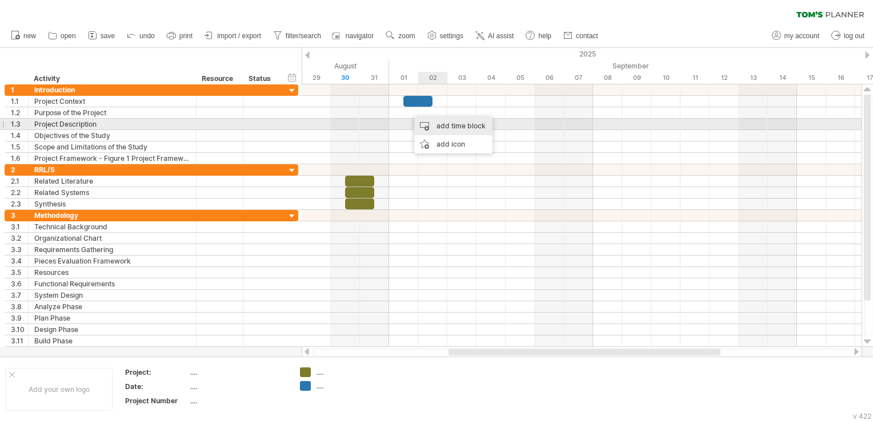
click at [445, 125] on div "add time block" at bounding box center [453, 126] width 78 height 18
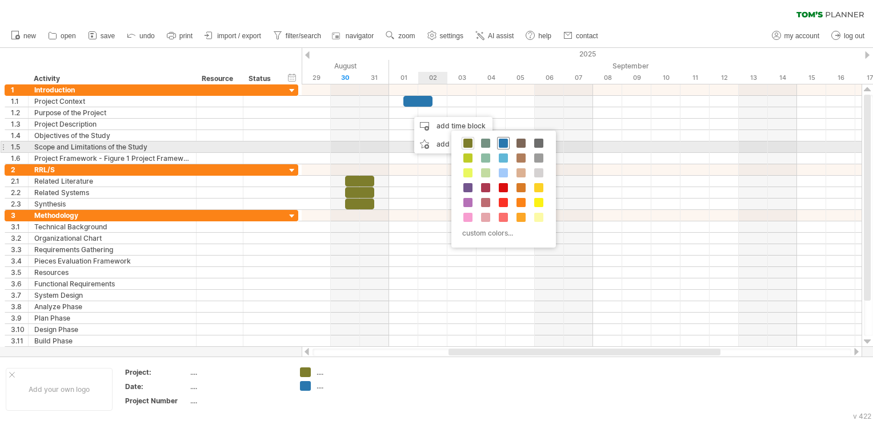
click at [502, 143] on span at bounding box center [503, 143] width 9 height 9
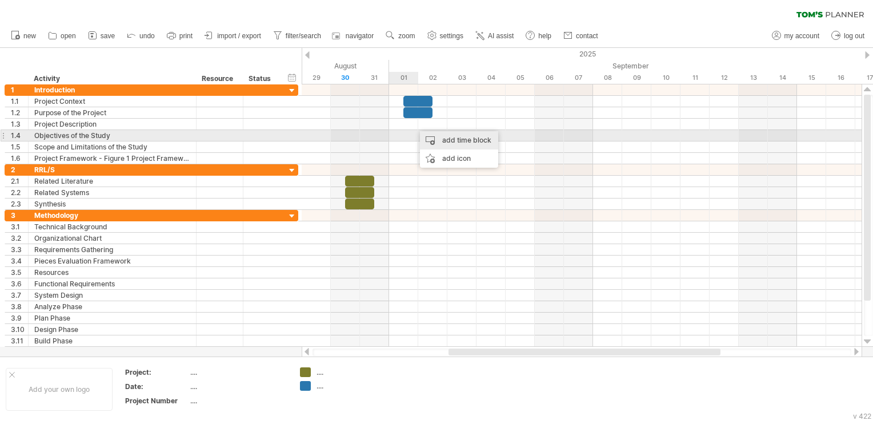
click at [457, 139] on div "add time block" at bounding box center [459, 140] width 78 height 18
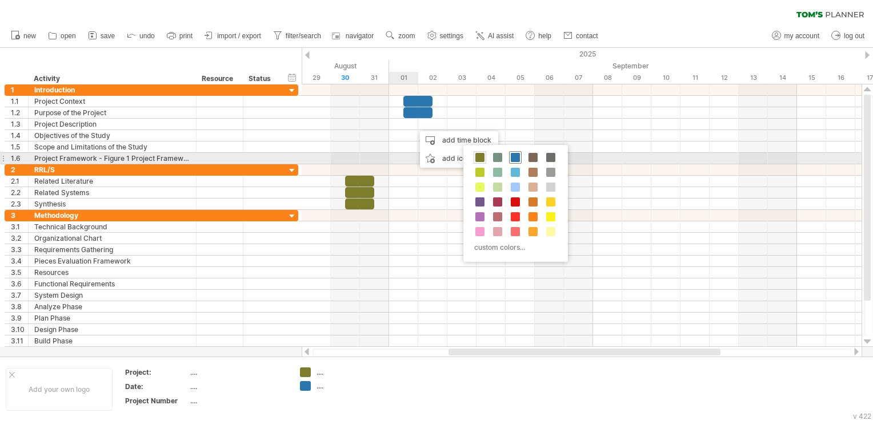
click at [513, 157] on span at bounding box center [515, 157] width 9 height 9
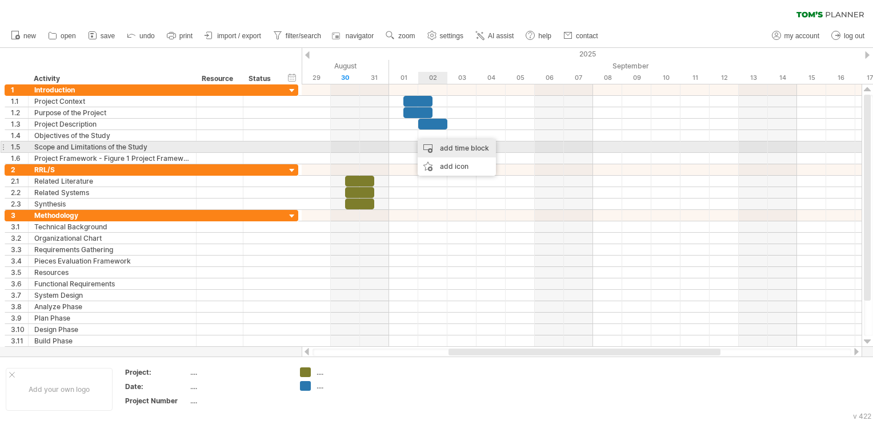
click at [450, 146] on div "add time block" at bounding box center [456, 148] width 78 height 18
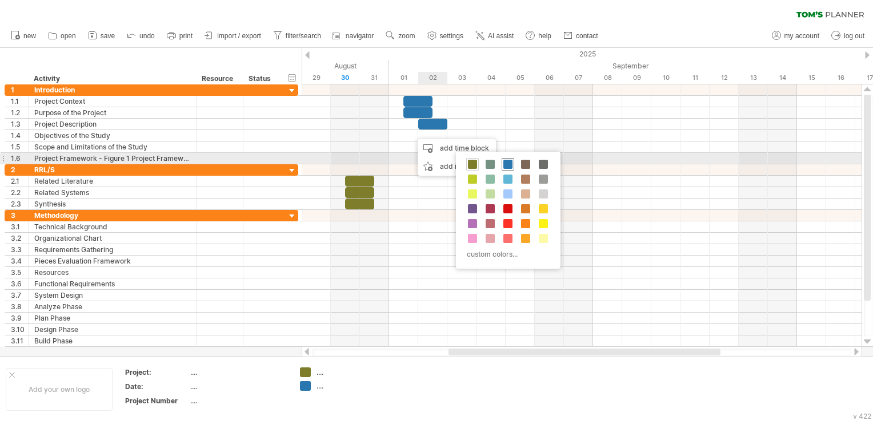
click at [505, 163] on span at bounding box center [507, 164] width 9 height 9
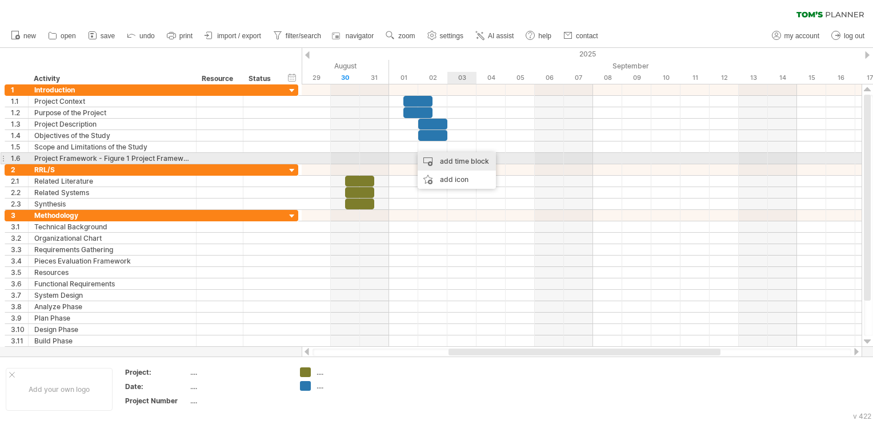
click at [459, 159] on div "add time block" at bounding box center [456, 161] width 78 height 18
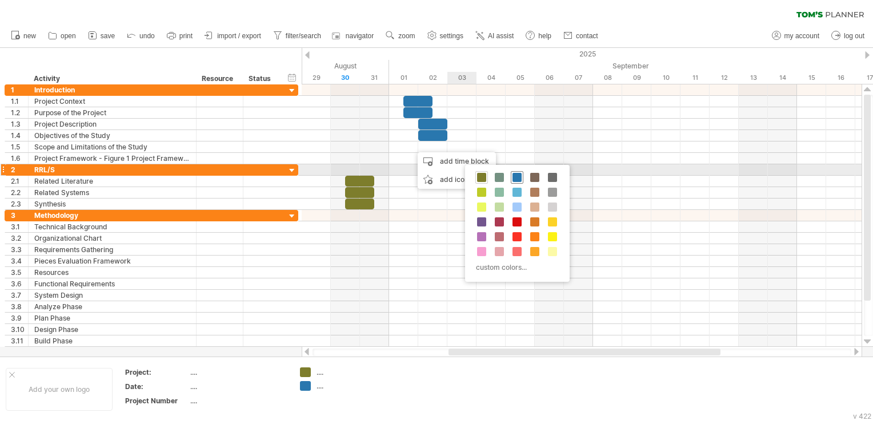
click at [512, 174] on span at bounding box center [516, 177] width 9 height 9
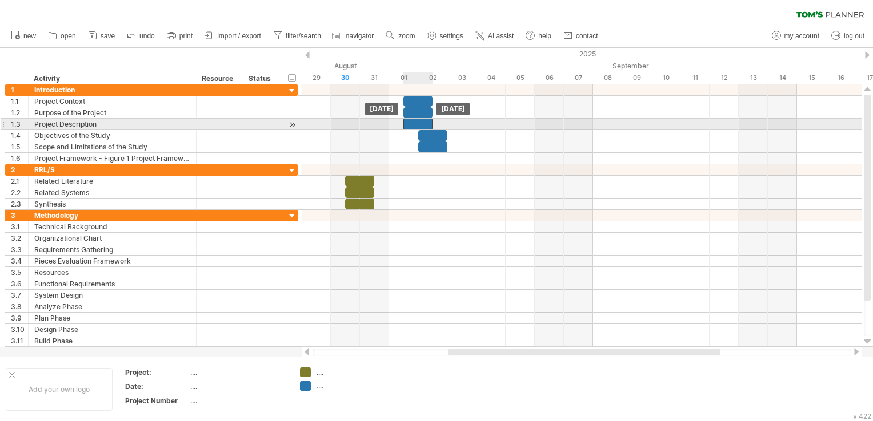
drag, startPoint x: 431, startPoint y: 126, endPoint x: 421, endPoint y: 128, distance: 10.5
click at [421, 128] on div at bounding box center [417, 124] width 29 height 11
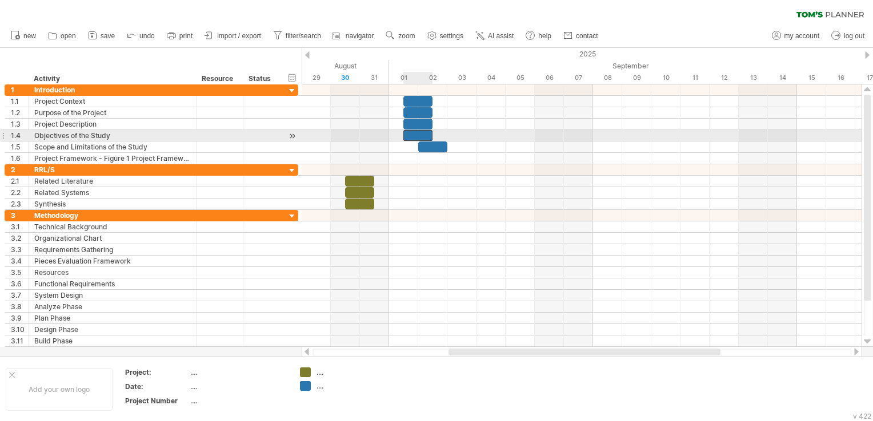
drag, startPoint x: 432, startPoint y: 136, endPoint x: 420, endPoint y: 139, distance: 12.9
click at [420, 139] on div at bounding box center [417, 135] width 29 height 11
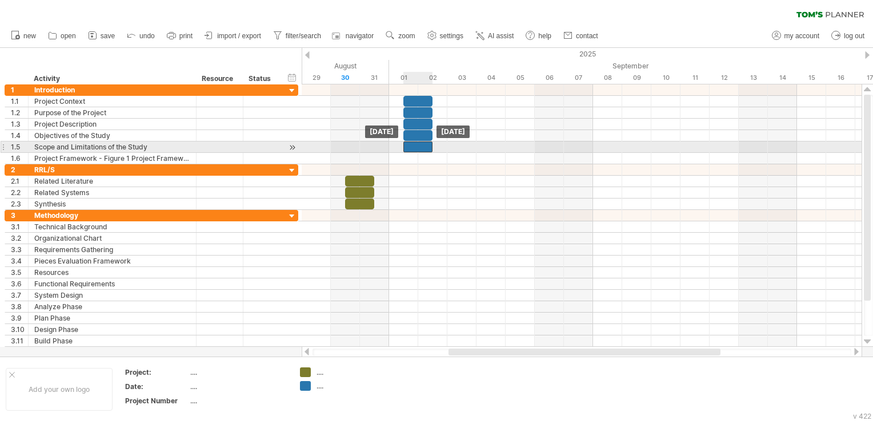
drag, startPoint x: 427, startPoint y: 147, endPoint x: 413, endPoint y: 148, distance: 14.3
click at [413, 148] on div at bounding box center [417, 147] width 29 height 11
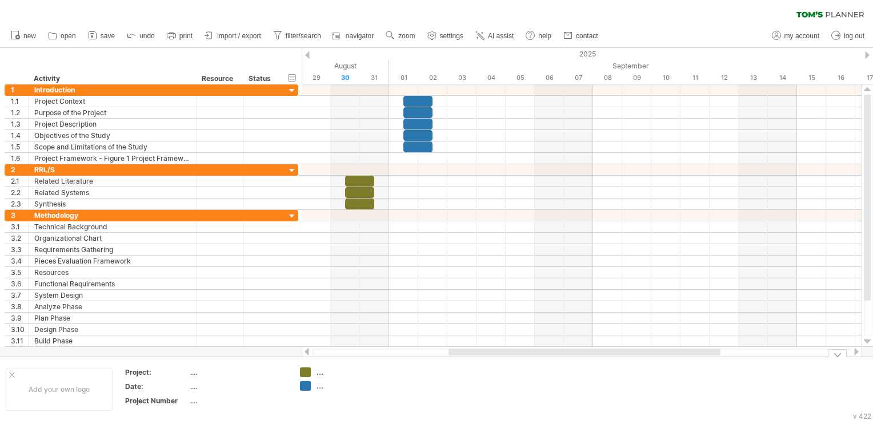
click at [326, 368] on div "...." at bounding box center [347, 373] width 62 height 10
type input "********"
click at [331, 385] on div "...." at bounding box center [347, 386] width 62 height 10
type input "**********"
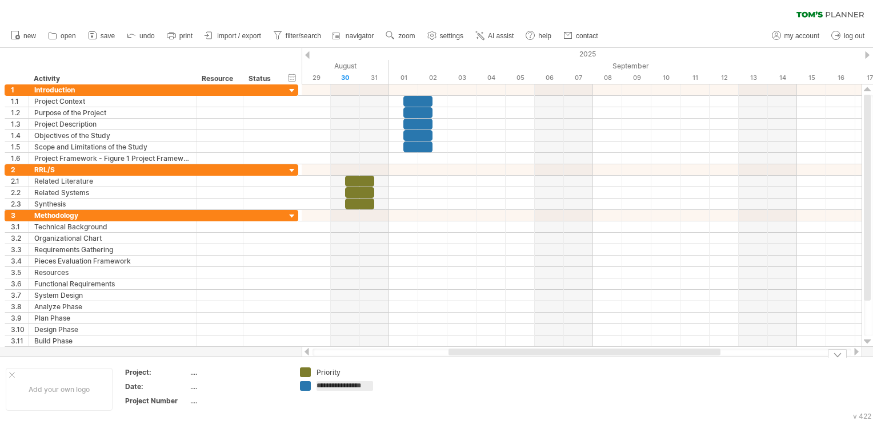
scroll to position [0, 1]
click at [212, 375] on div "...." at bounding box center [238, 373] width 96 height 10
click at [212, 375] on input "text" at bounding box center [236, 373] width 92 height 10
type input "**********"
click at [200, 383] on div "...." at bounding box center [238, 387] width 96 height 10
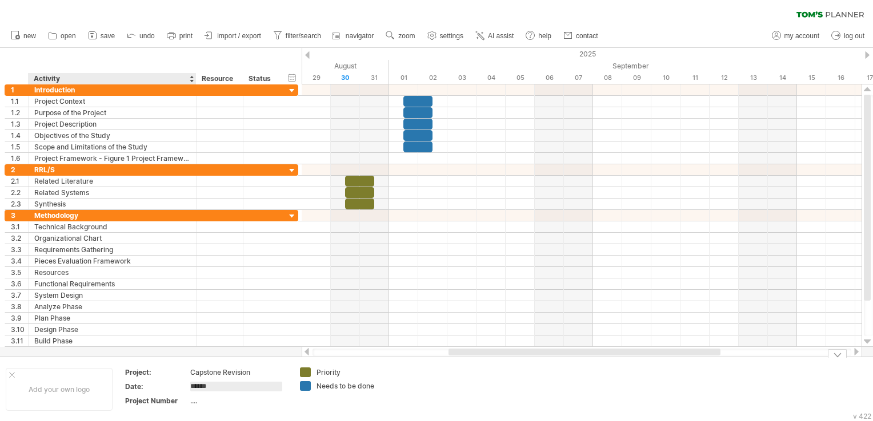
click at [202, 386] on input "******" at bounding box center [236, 387] width 92 height 10
type input "*****"
click at [202, 399] on div "...." at bounding box center [238, 401] width 96 height 10
click at [202, 399] on input "text" at bounding box center [236, 401] width 92 height 10
type input "*"
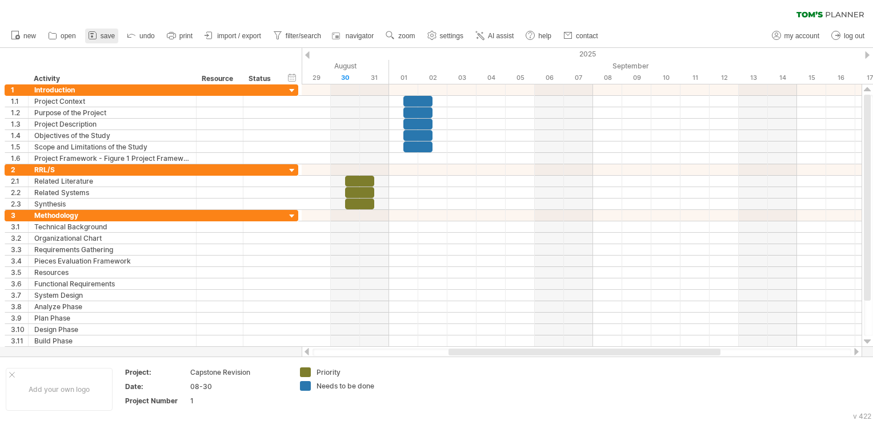
click at [111, 37] on span "save" at bounding box center [108, 36] width 14 height 8
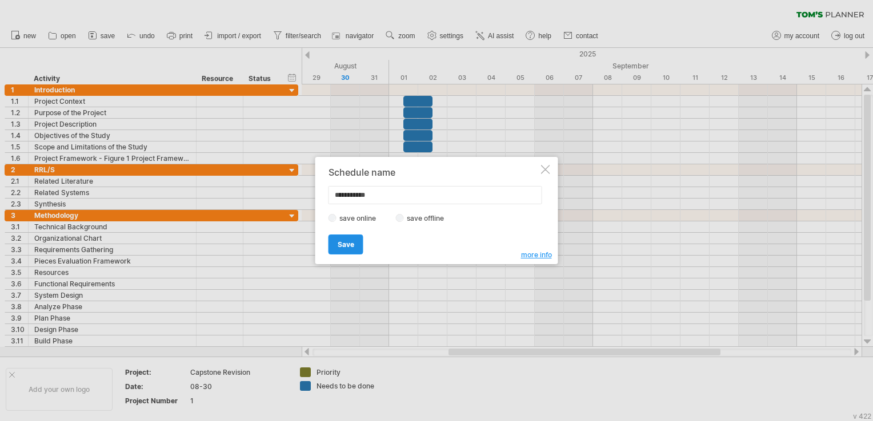
click at [344, 247] on span "Save" at bounding box center [346, 244] width 17 height 9
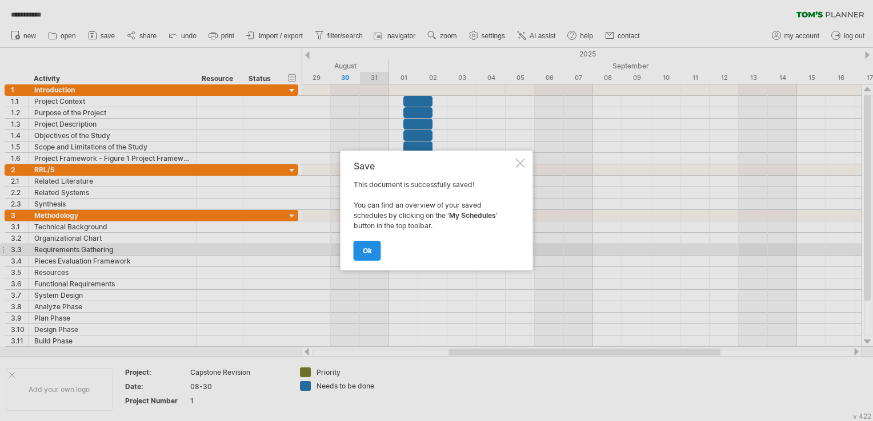
click at [380, 252] on link "ok" at bounding box center [366, 251] width 27 height 20
